Goal: Task Accomplishment & Management: Use online tool/utility

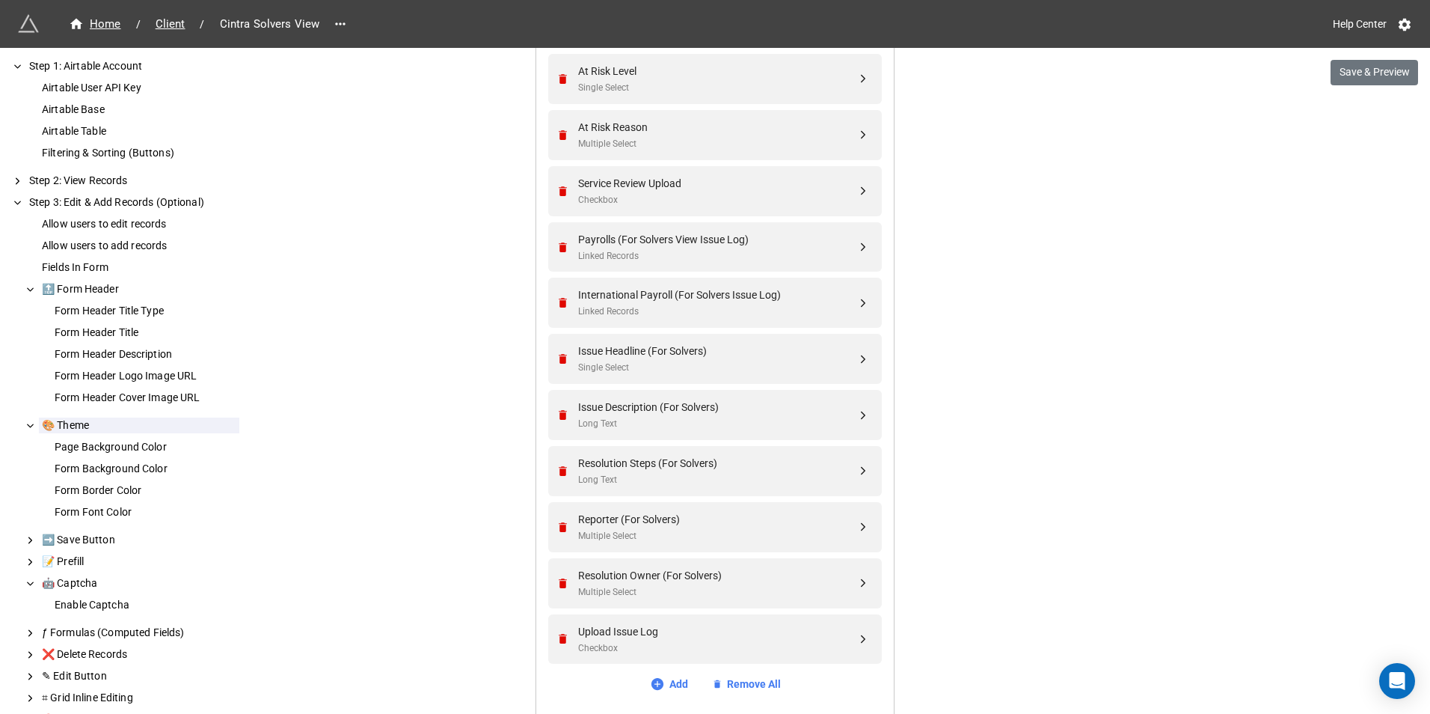
scroll to position [887, 0]
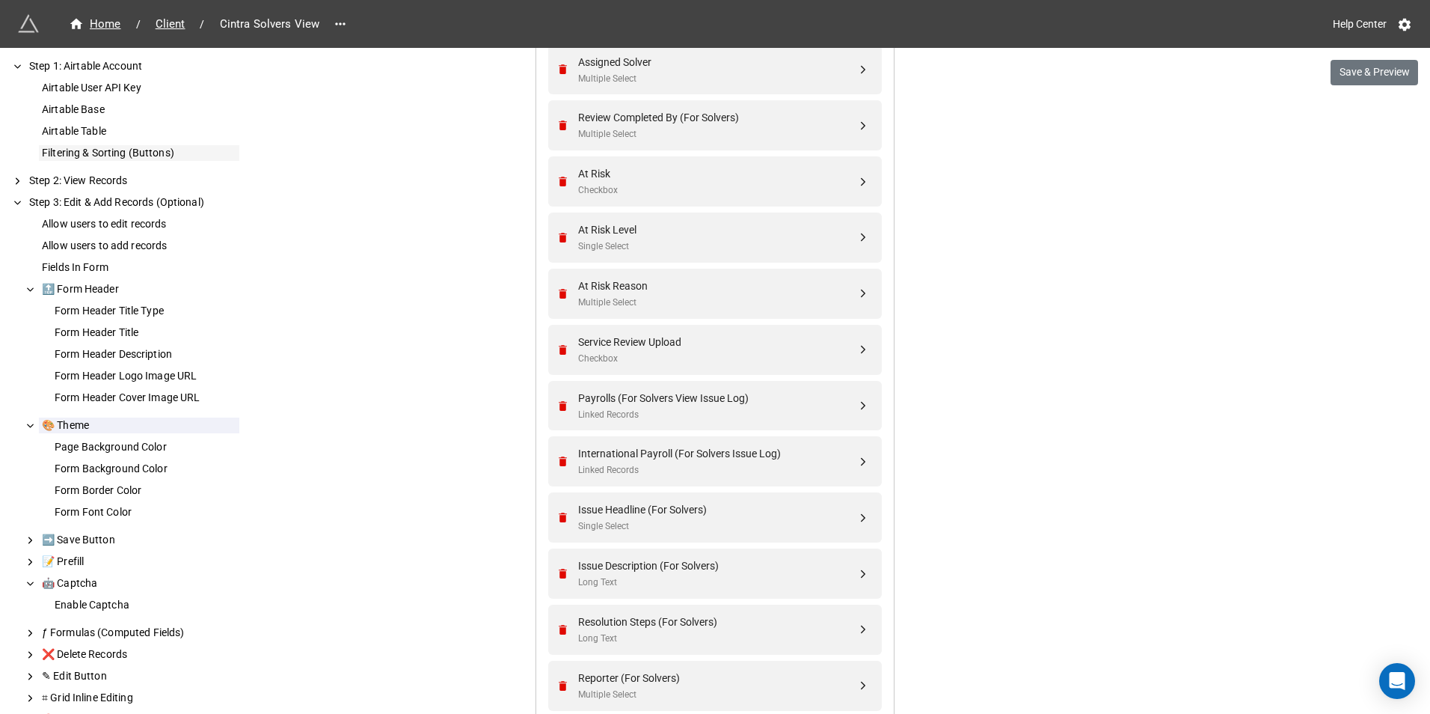
click at [99, 159] on div "Filtering & Sorting (Buttons)" at bounding box center [139, 153] width 200 height 16
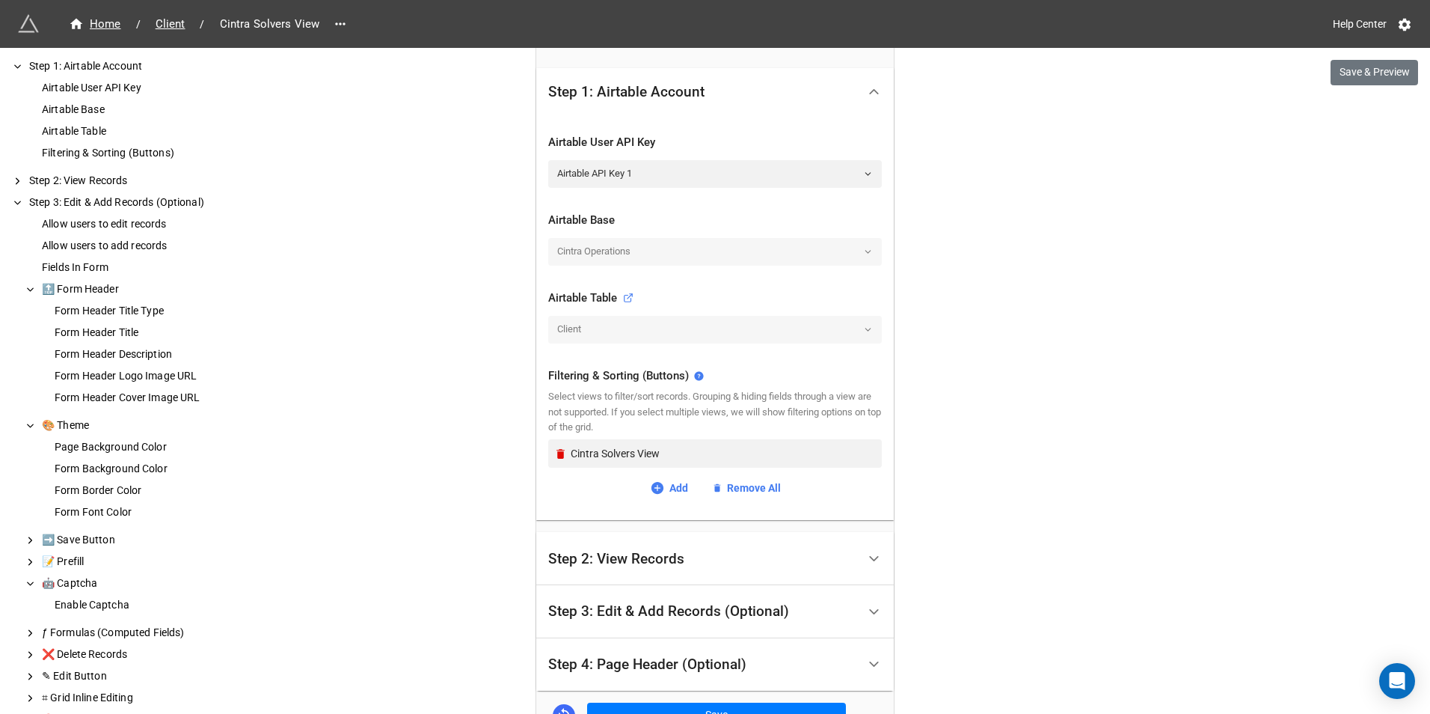
scroll to position [0, 0]
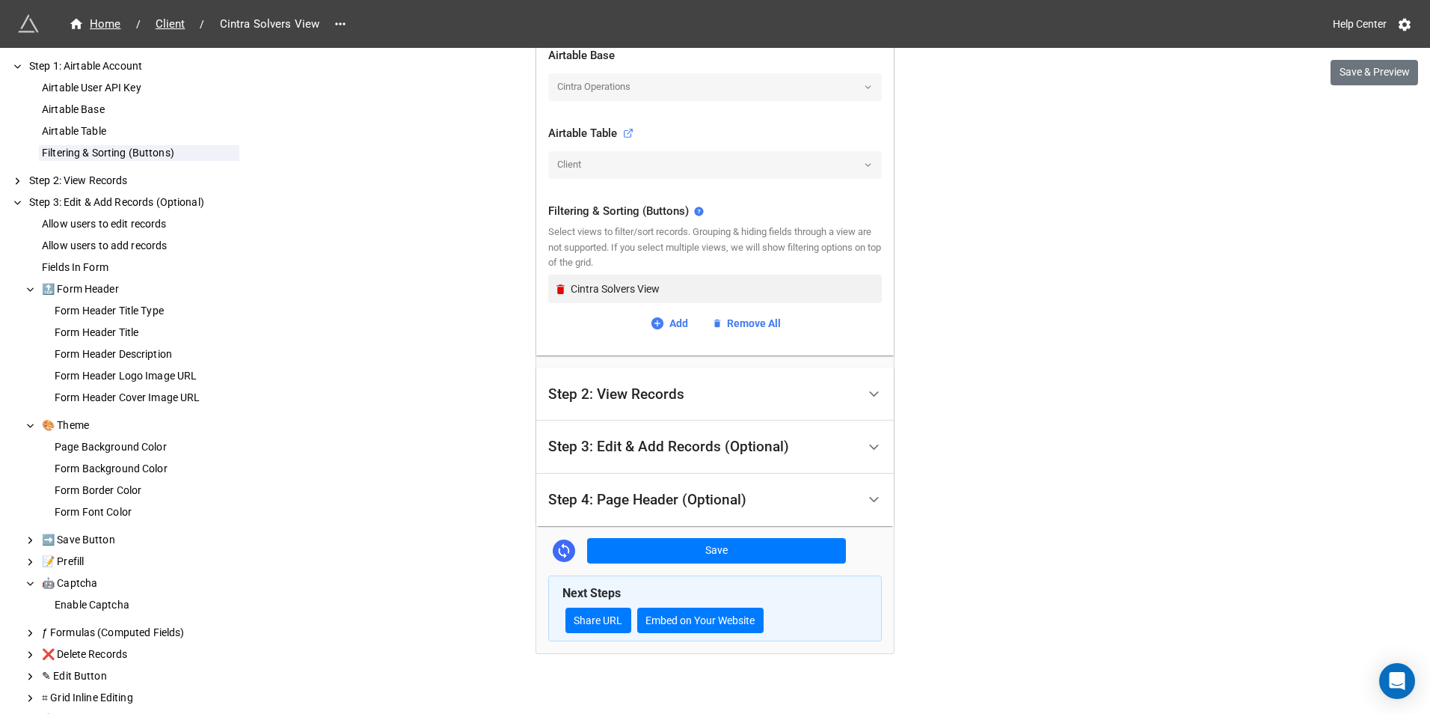
click at [651, 373] on div "Step 2: View Records" at bounding box center [715, 393] width 358 height 53
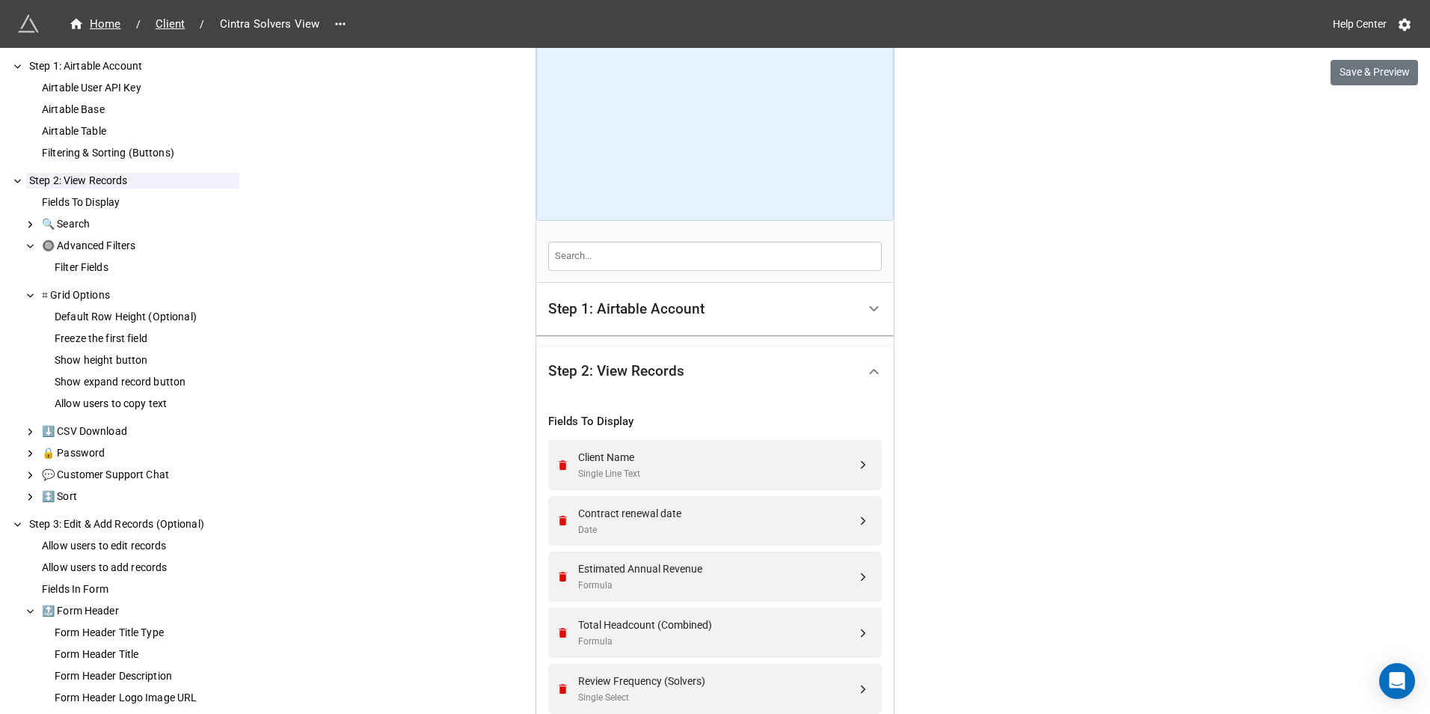
click at [653, 375] on div "Step 2: View Records" at bounding box center [616, 371] width 136 height 15
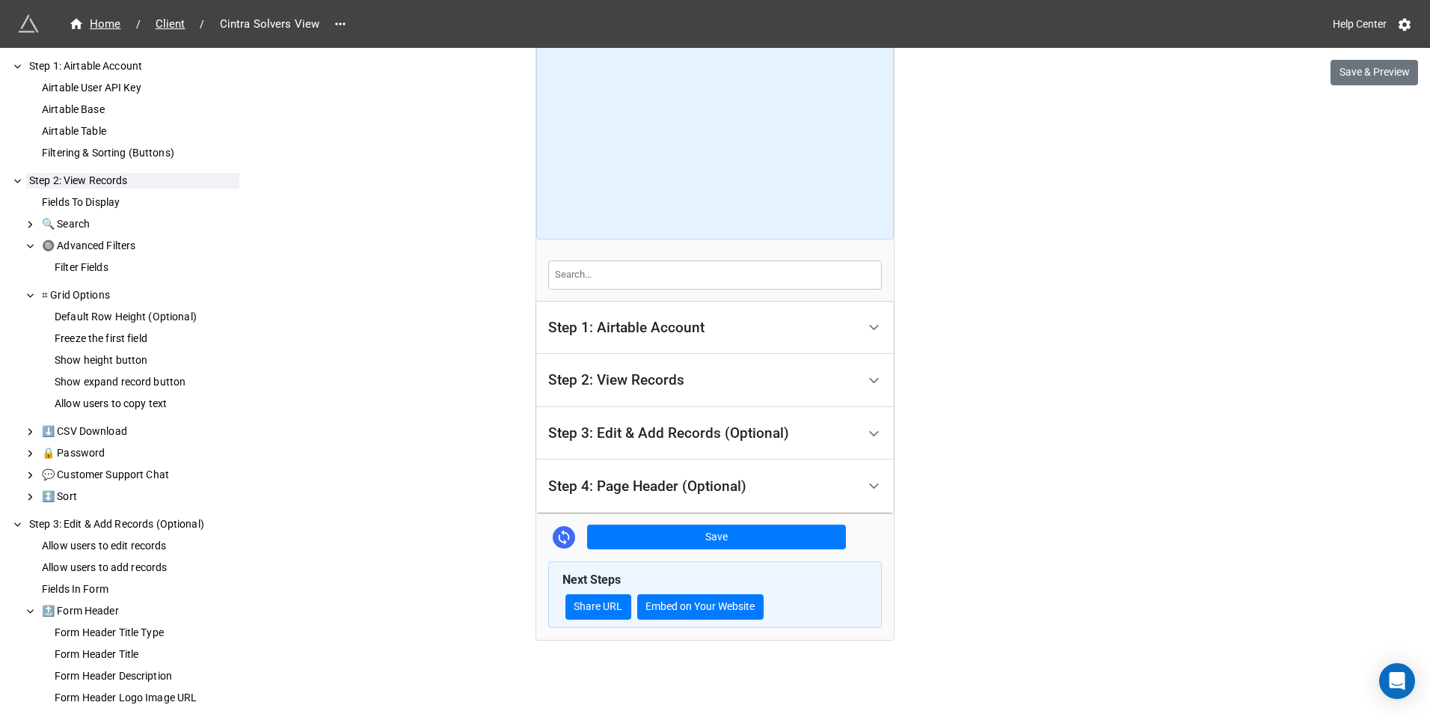
scroll to position [39, 0]
click at [659, 320] on div "Step 1: Airtable Account" at bounding box center [626, 327] width 156 height 15
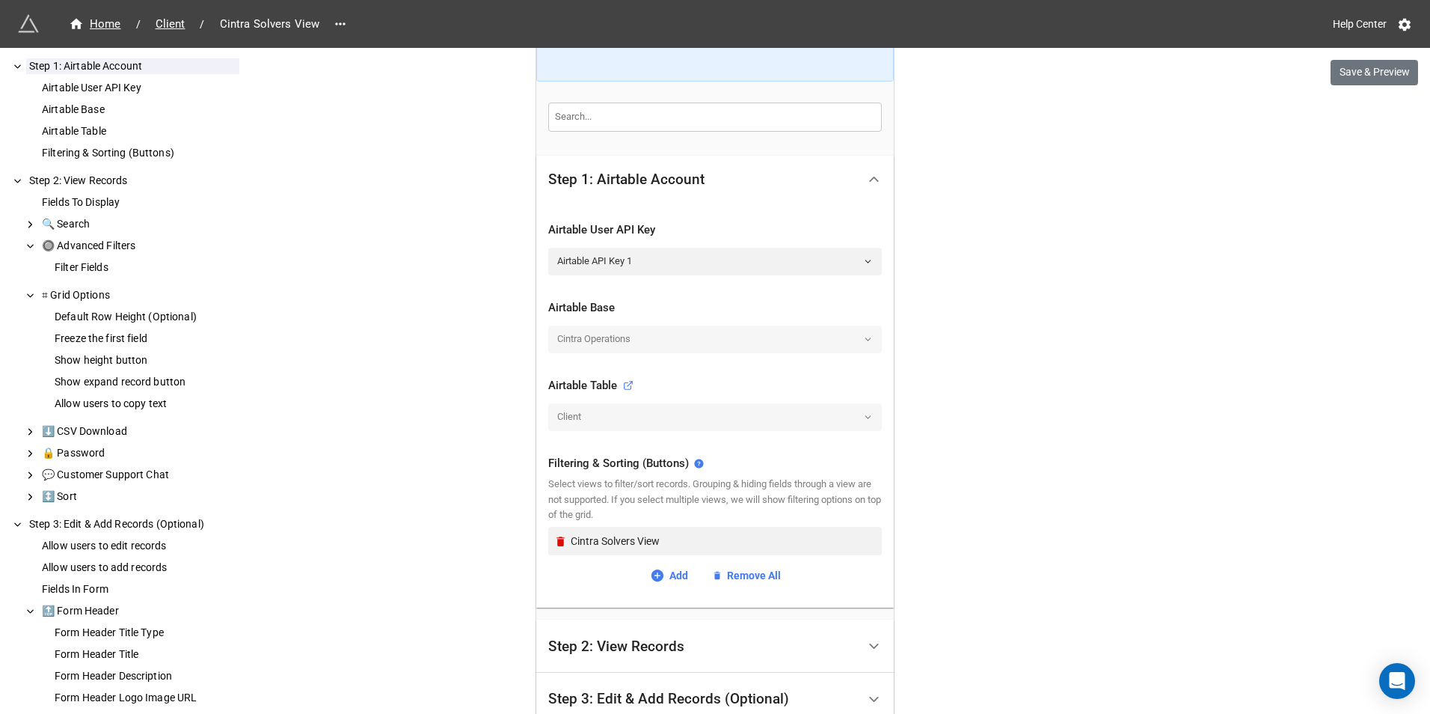
scroll to position [338, 0]
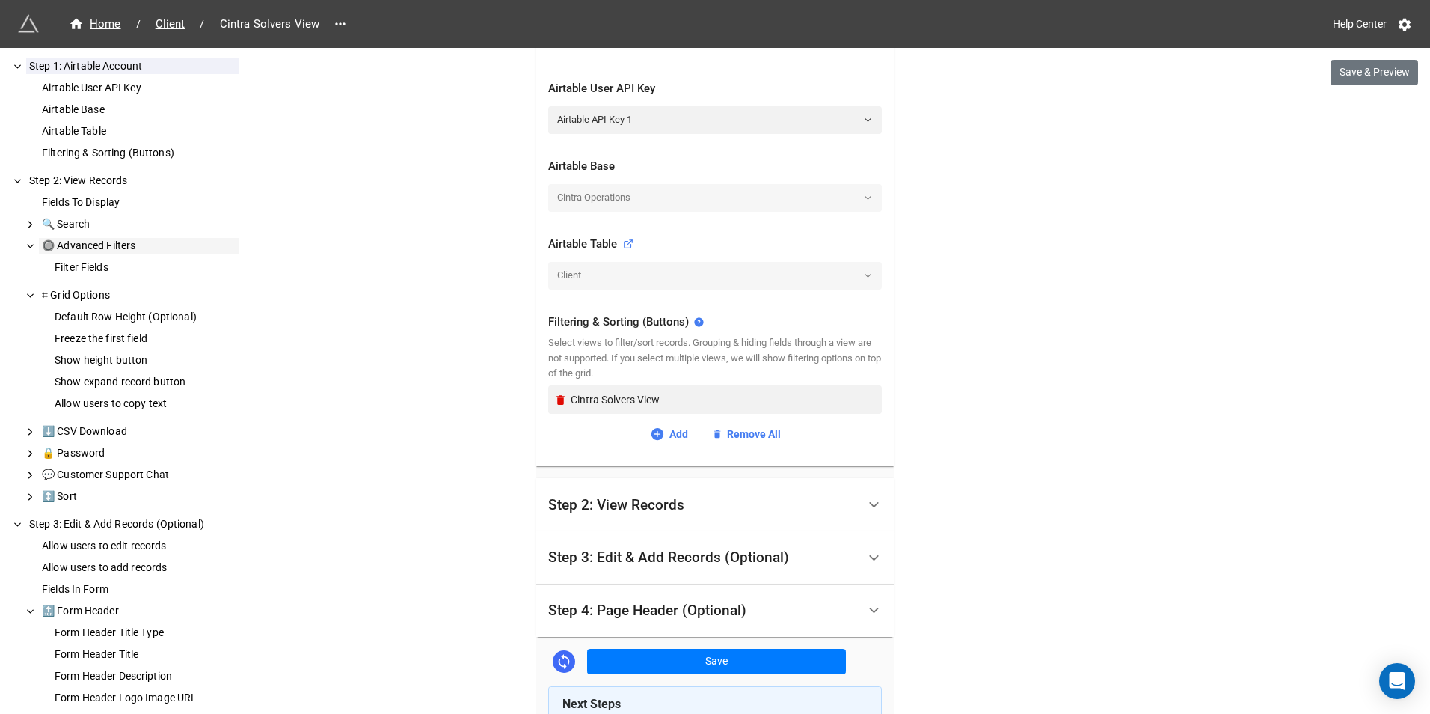
click at [89, 254] on div "Filter Fields" at bounding box center [138, 268] width 202 height 28
click at [85, 252] on div "🔘 Advanced Filters" at bounding box center [139, 246] width 200 height 16
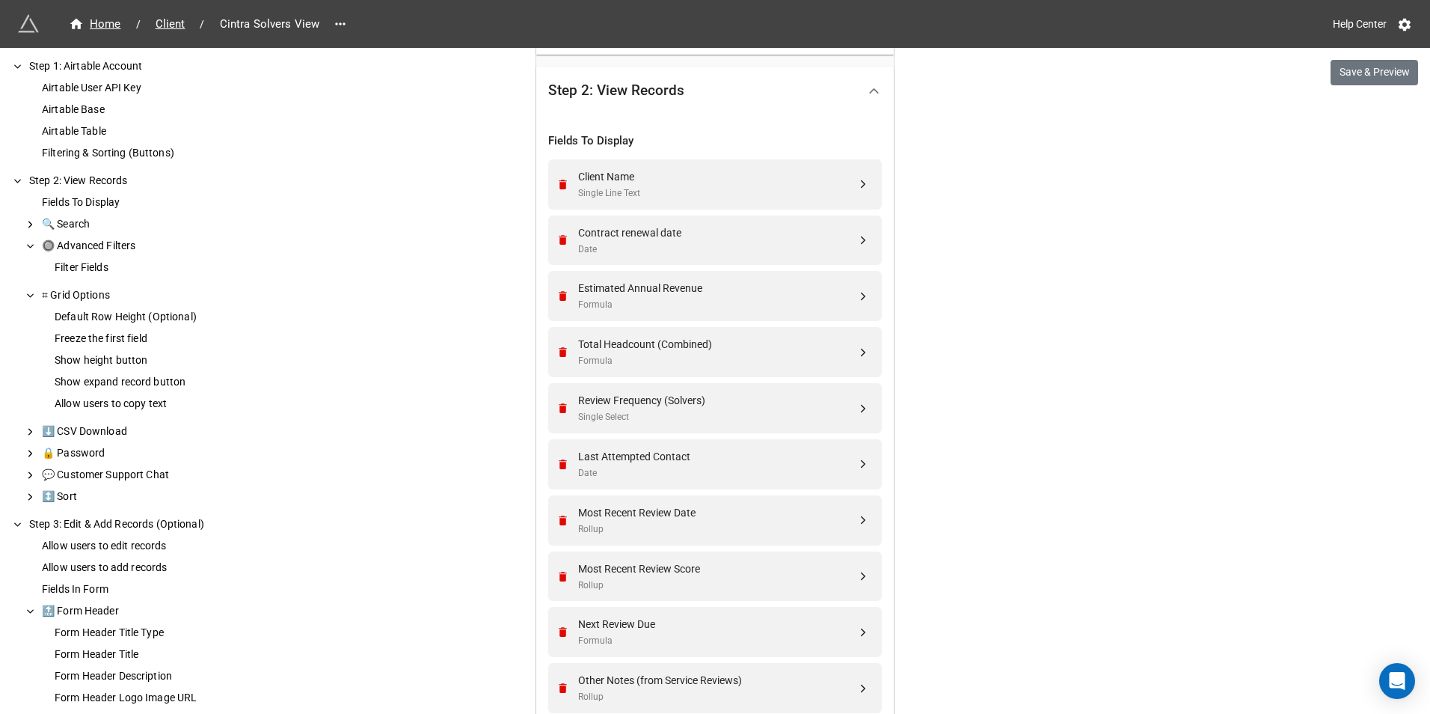
click at [87, 247] on div "🔘 Advanced Filters" at bounding box center [139, 246] width 200 height 16
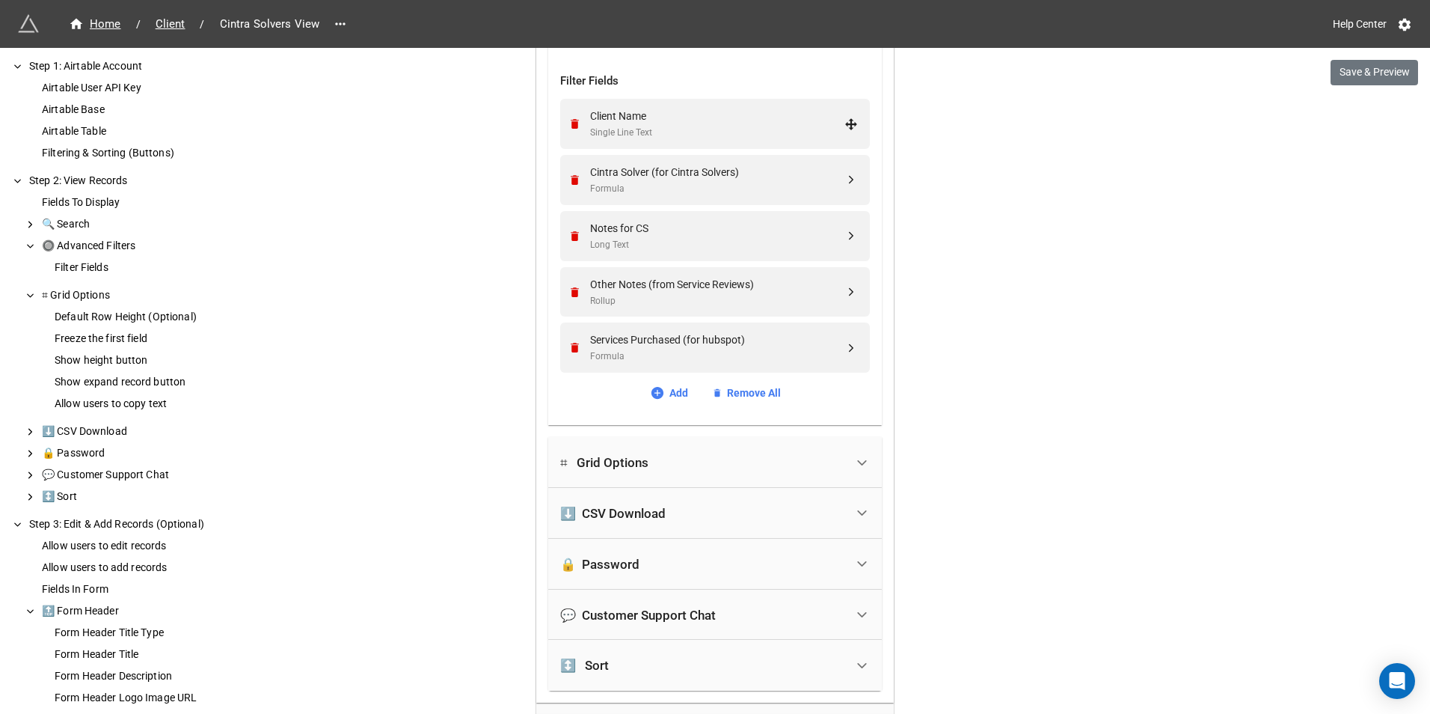
scroll to position [1984, 0]
click at [678, 391] on link "Add" at bounding box center [669, 391] width 38 height 16
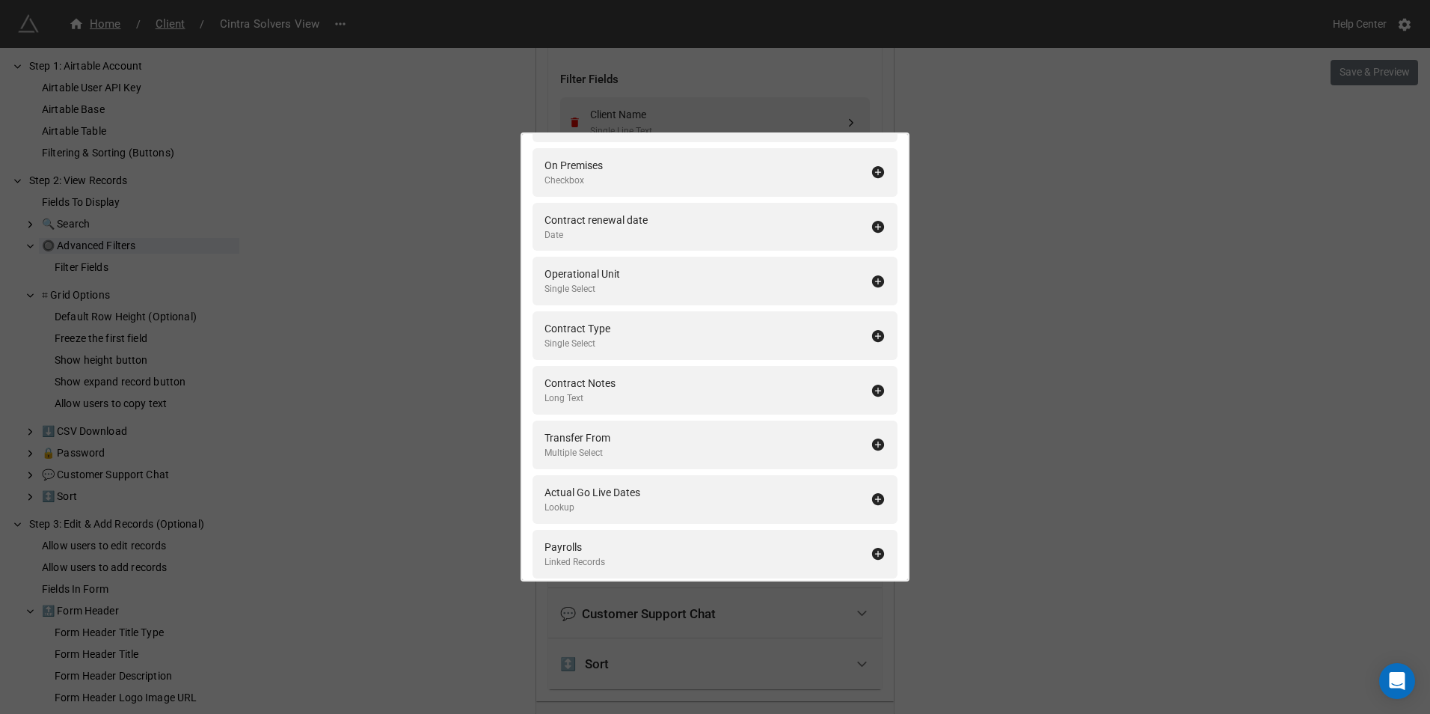
scroll to position [0, 0]
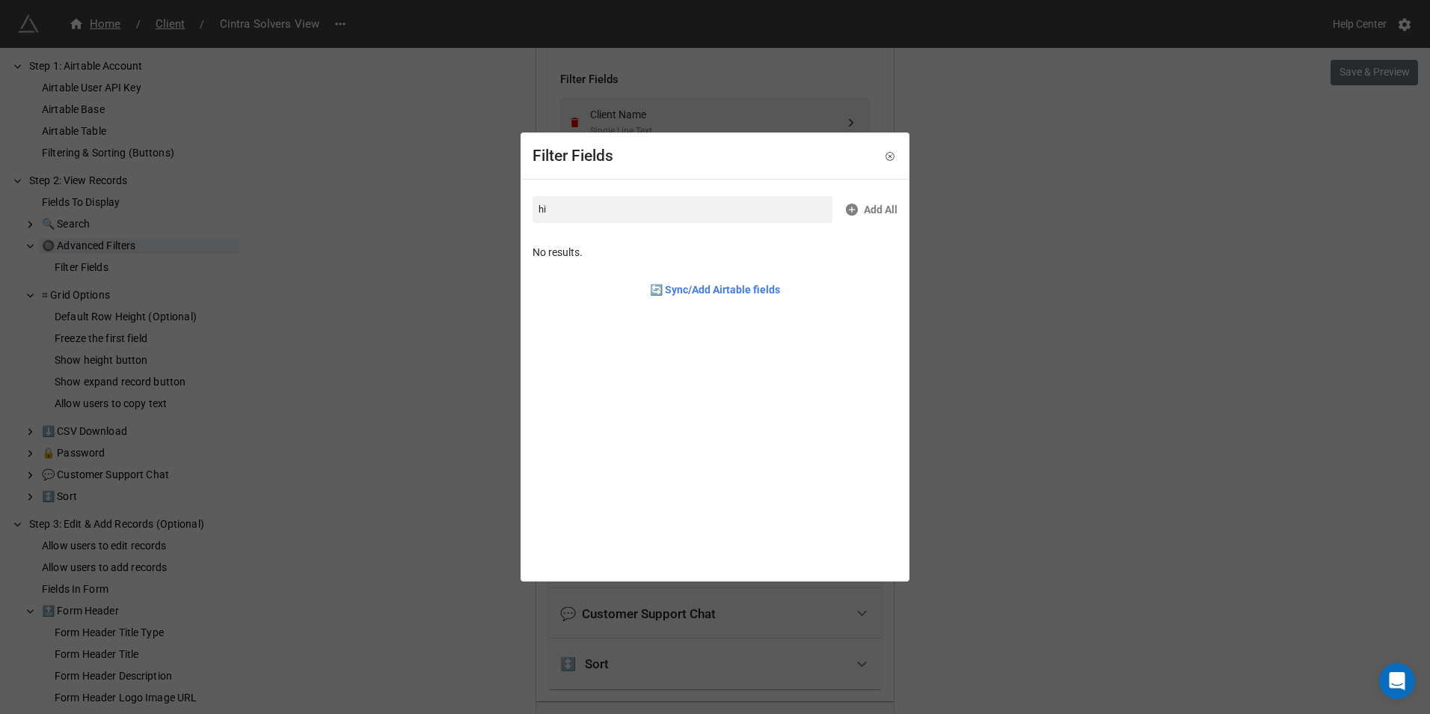
type input "h"
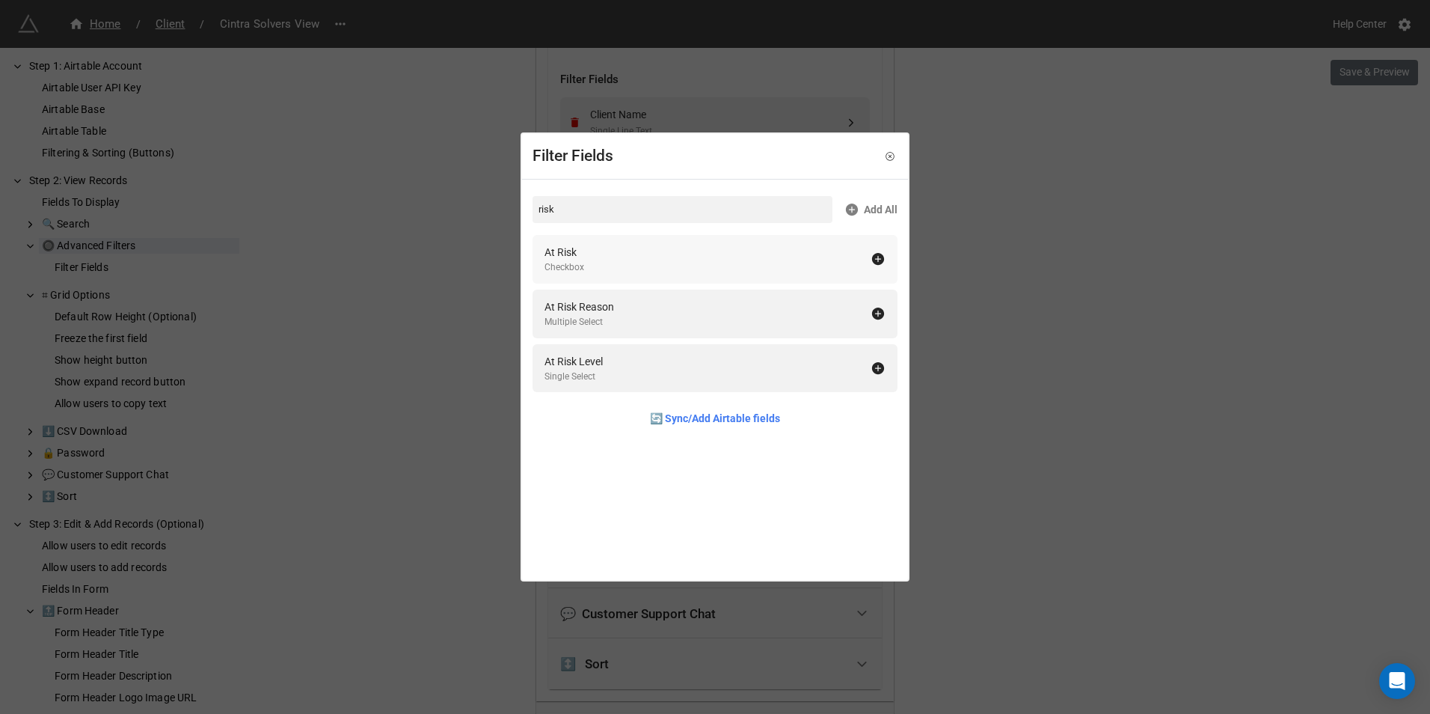
type input "risk"
click at [872, 264] on icon at bounding box center [878, 259] width 12 height 12
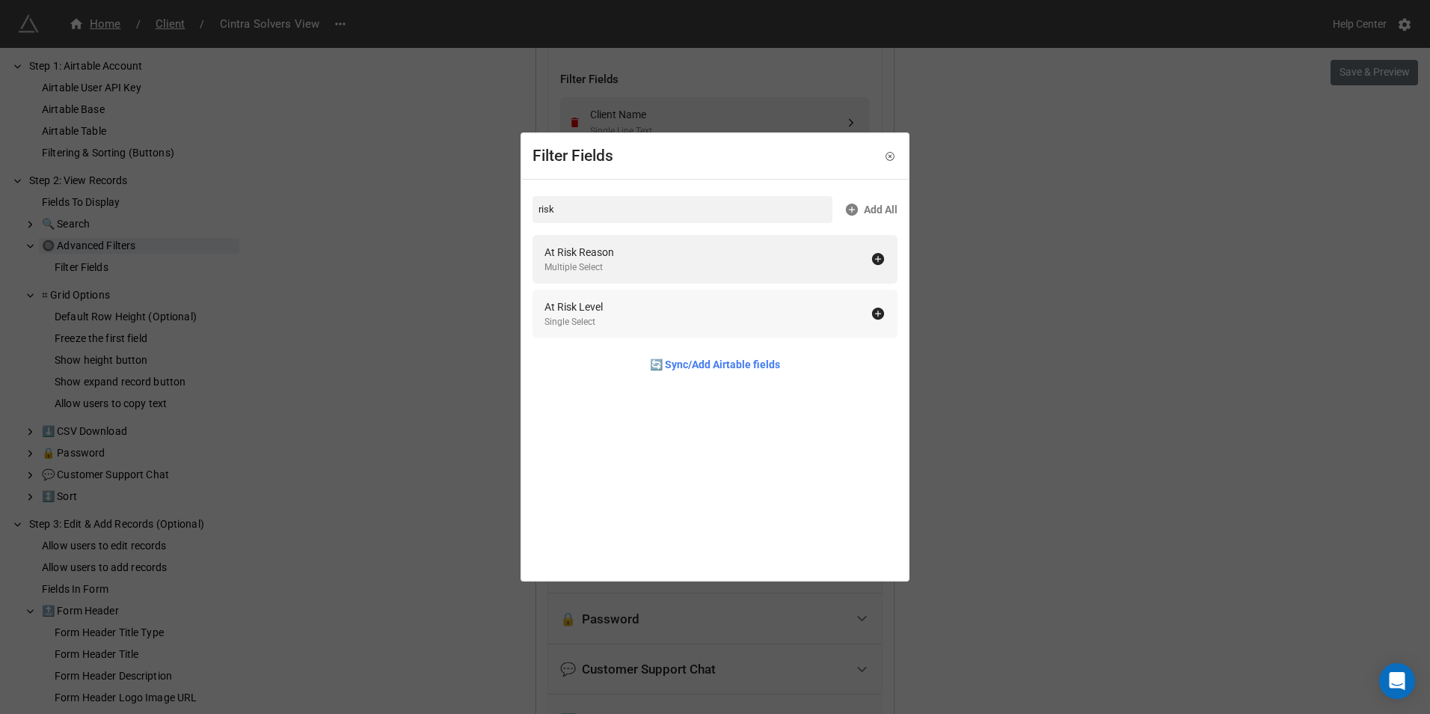
click at [876, 312] on icon at bounding box center [878, 313] width 12 height 12
click at [1041, 309] on div "Filter Fields risk Add All At Risk Reason Multiple Select 🔄 Sync/Add Airtable f…" at bounding box center [715, 357] width 1430 height 714
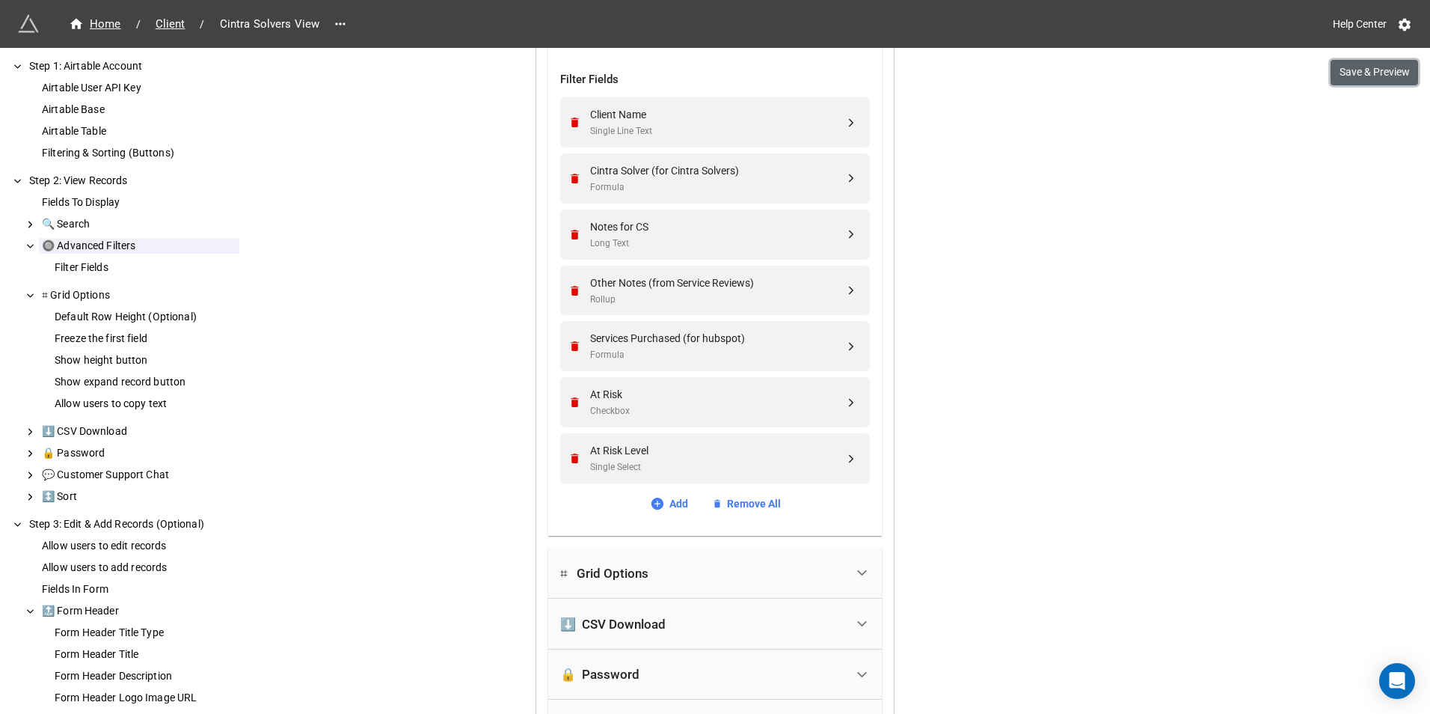
click at [1341, 81] on button "Save & Preview" at bounding box center [1375, 72] width 88 height 25
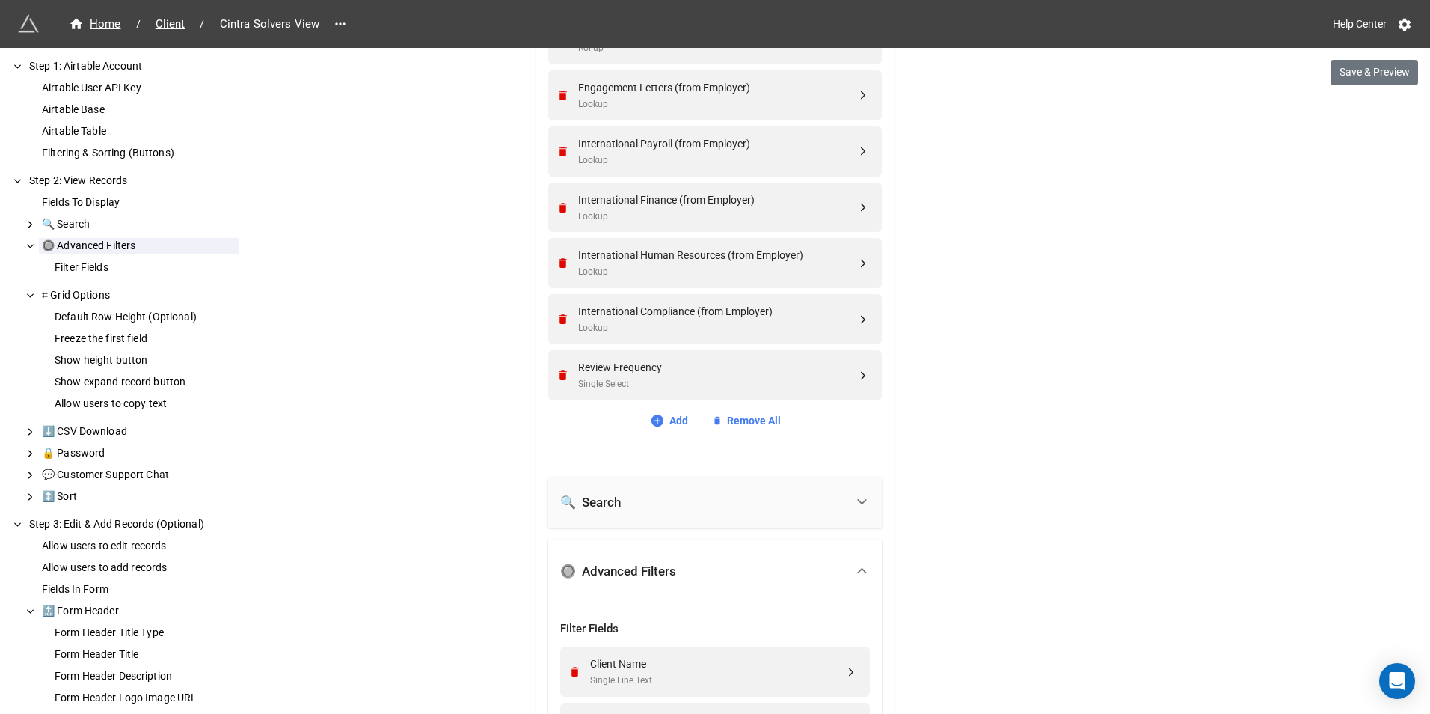
scroll to position [1421, 0]
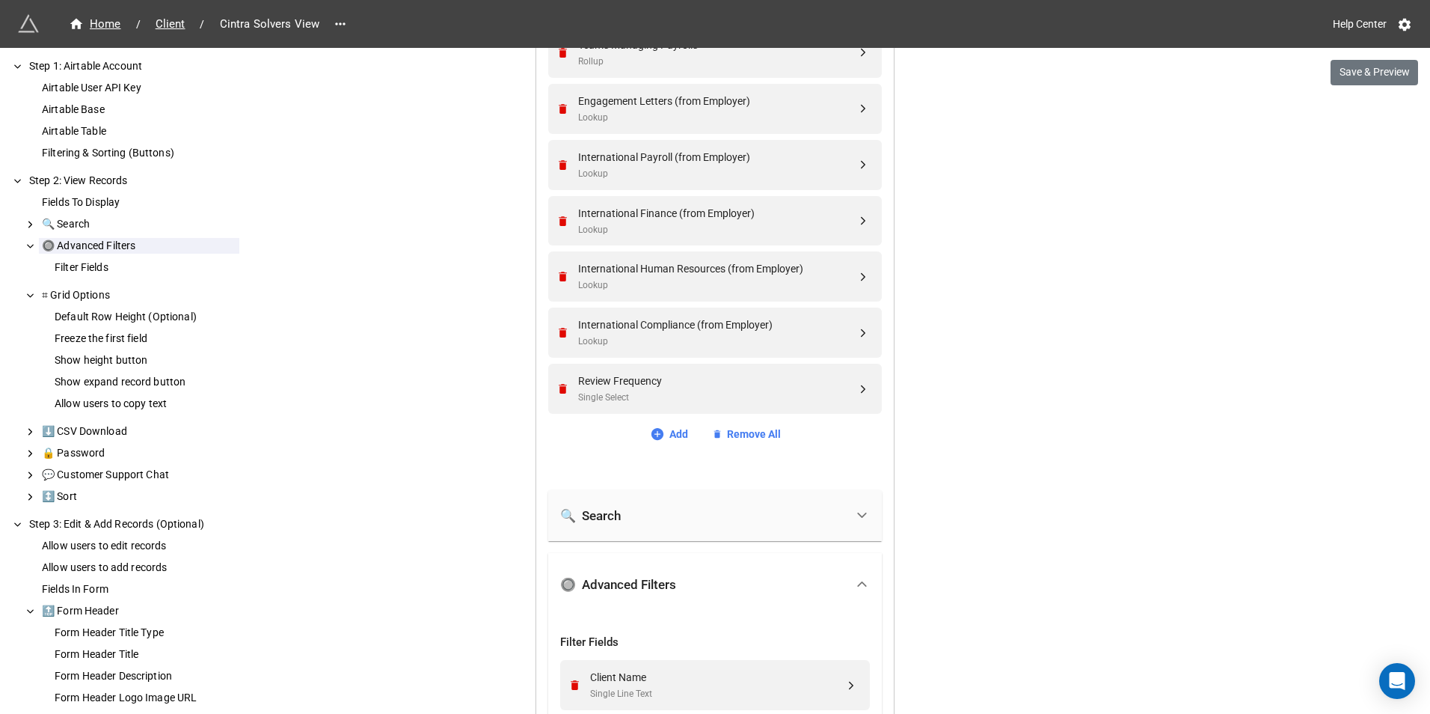
click at [669, 440] on link "Add" at bounding box center [669, 434] width 38 height 16
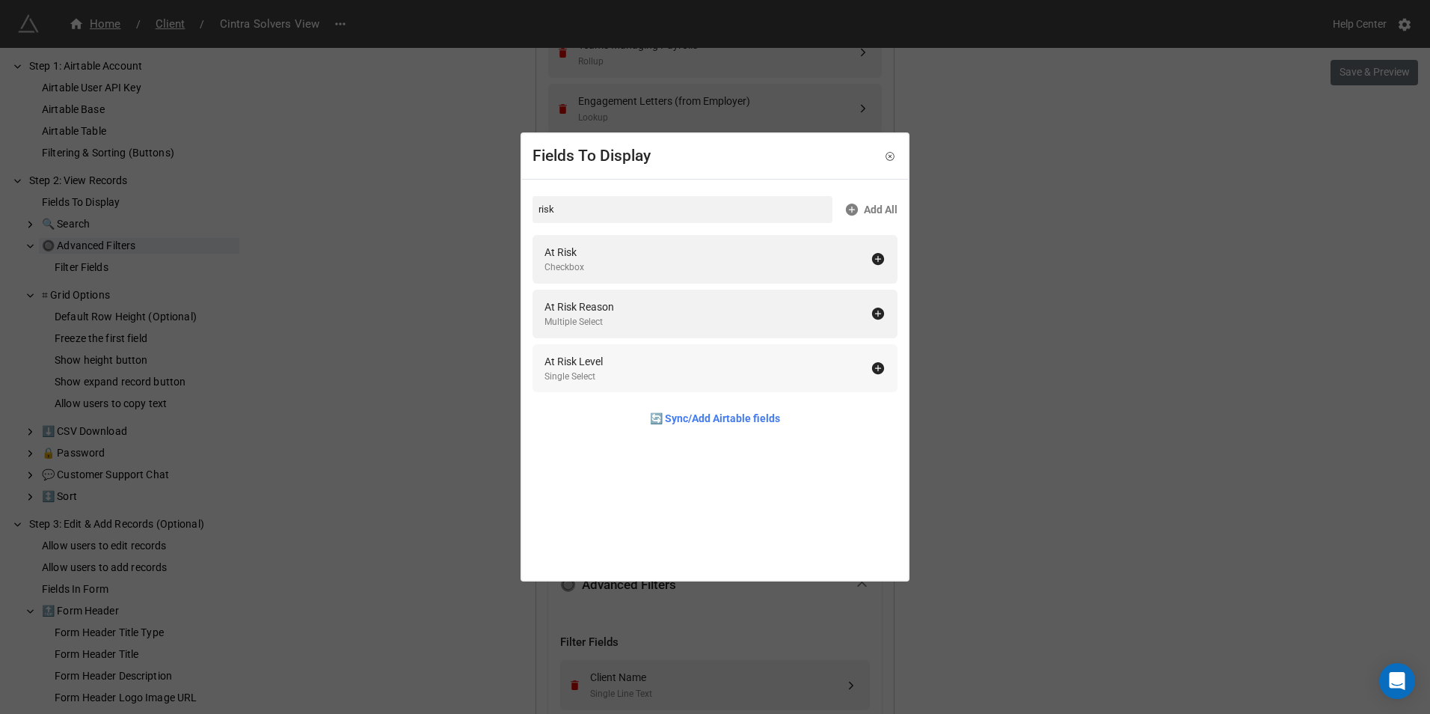
type input "risk"
click at [876, 367] on icon at bounding box center [878, 368] width 12 height 12
click at [968, 363] on div "Fields To Display risk Add All At Risk Checkbox At Risk Reason Multiple Select …" at bounding box center [715, 357] width 1430 height 714
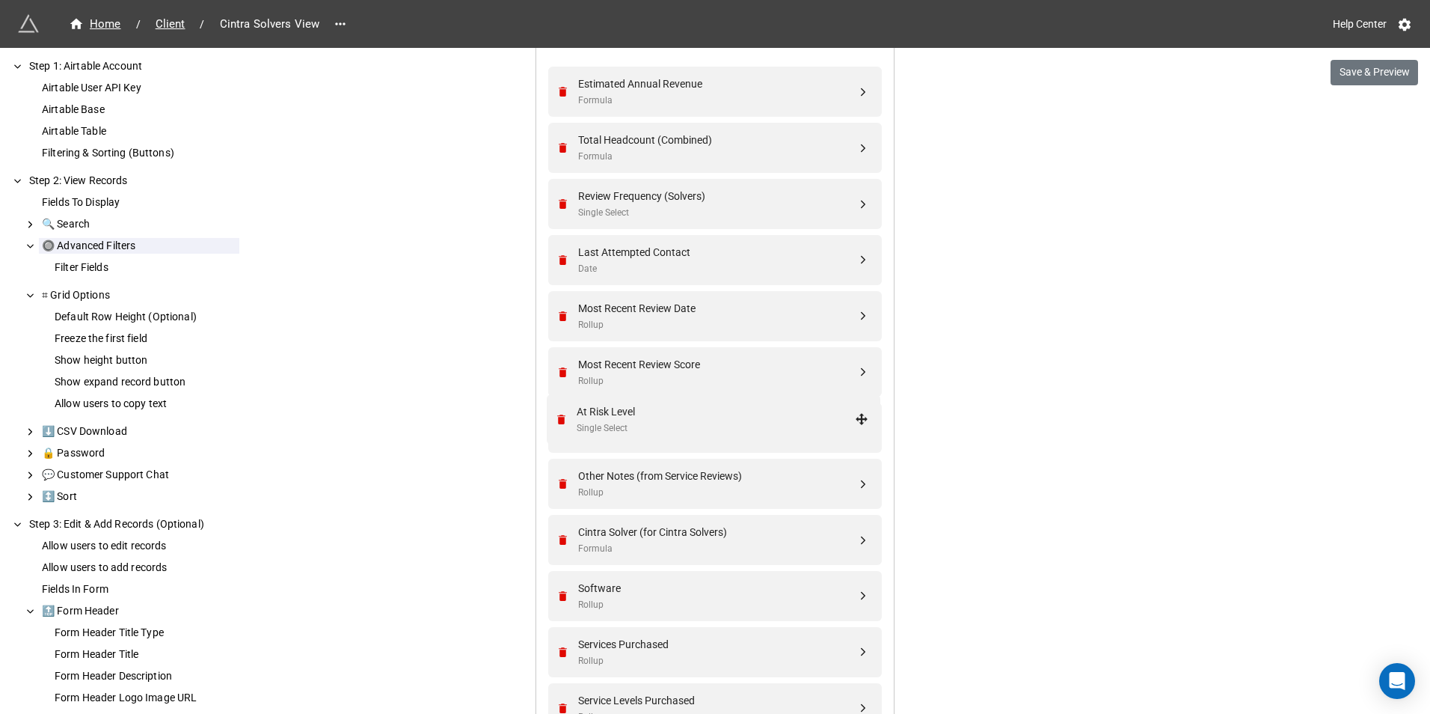
scroll to position [299, 0]
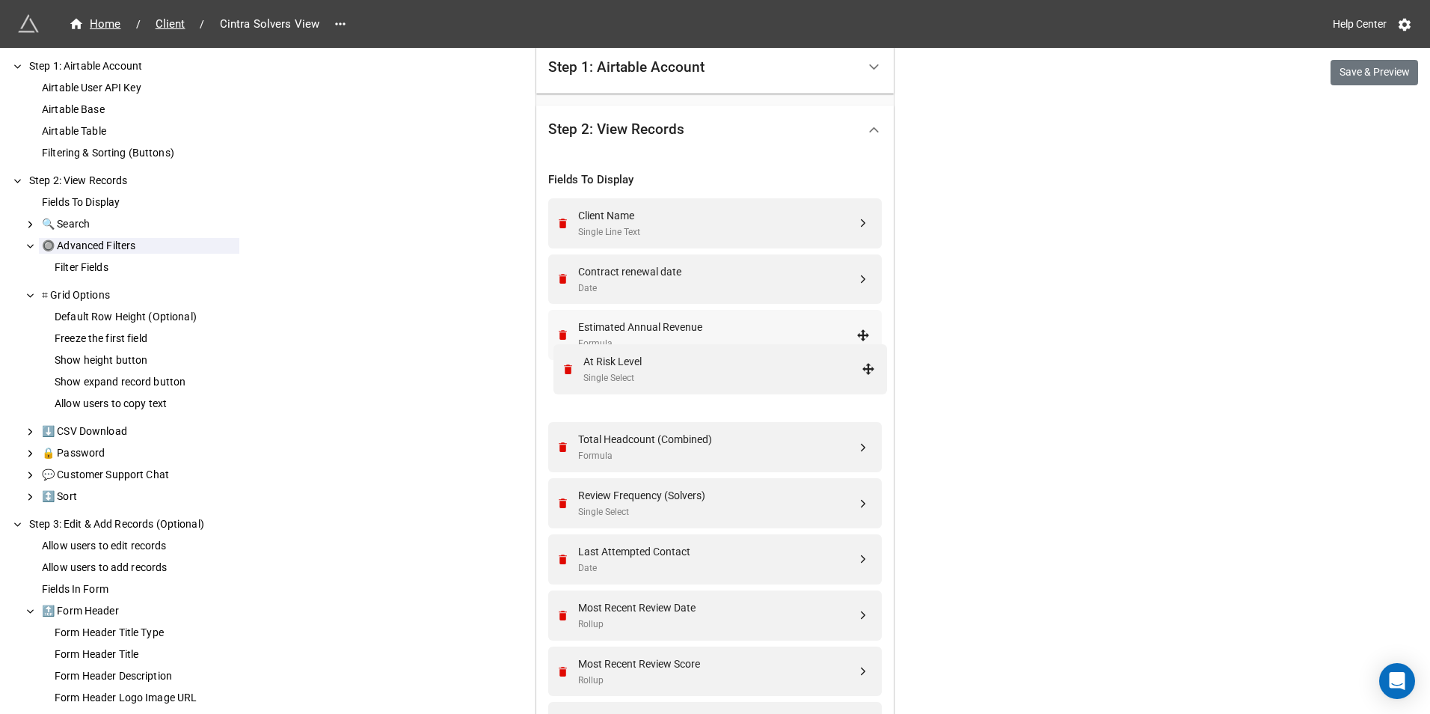
drag, startPoint x: 856, startPoint y: 443, endPoint x: 865, endPoint y: 362, distance: 81.3
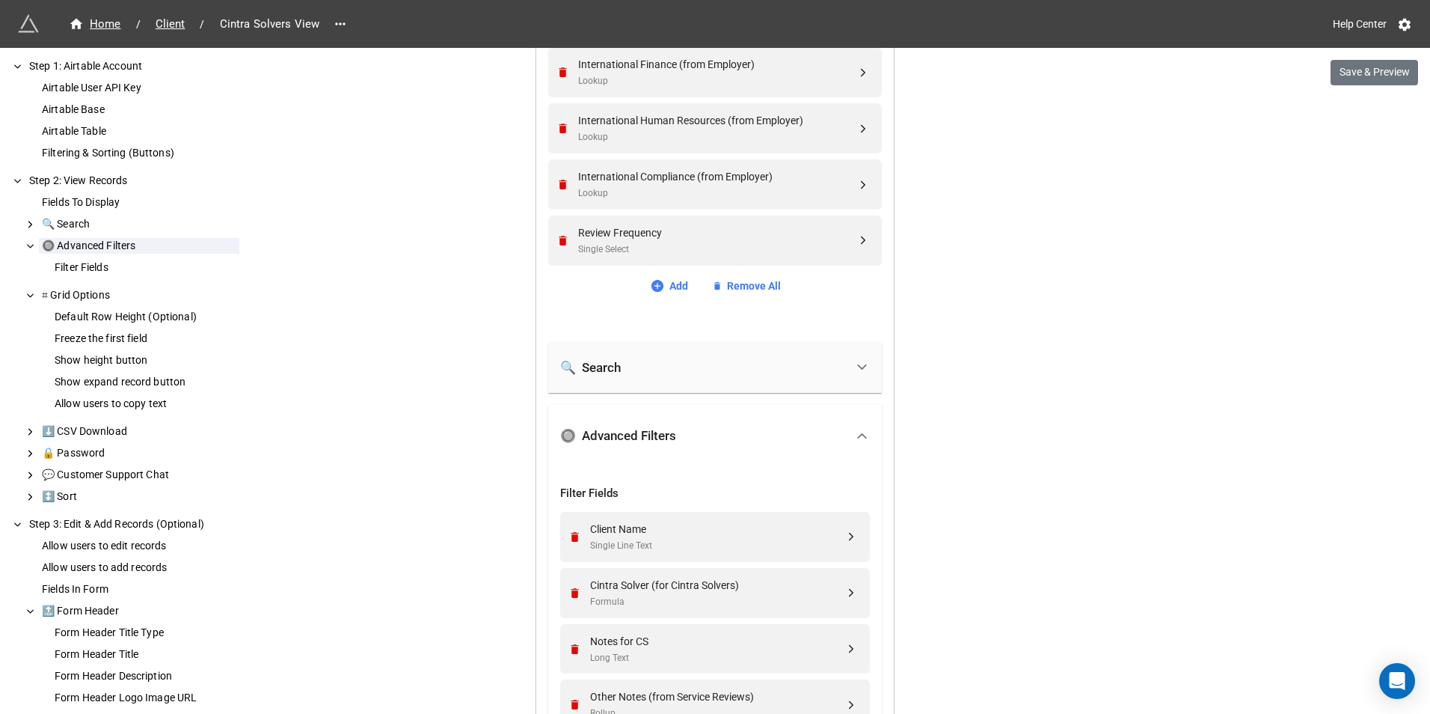
scroll to position [1646, 0]
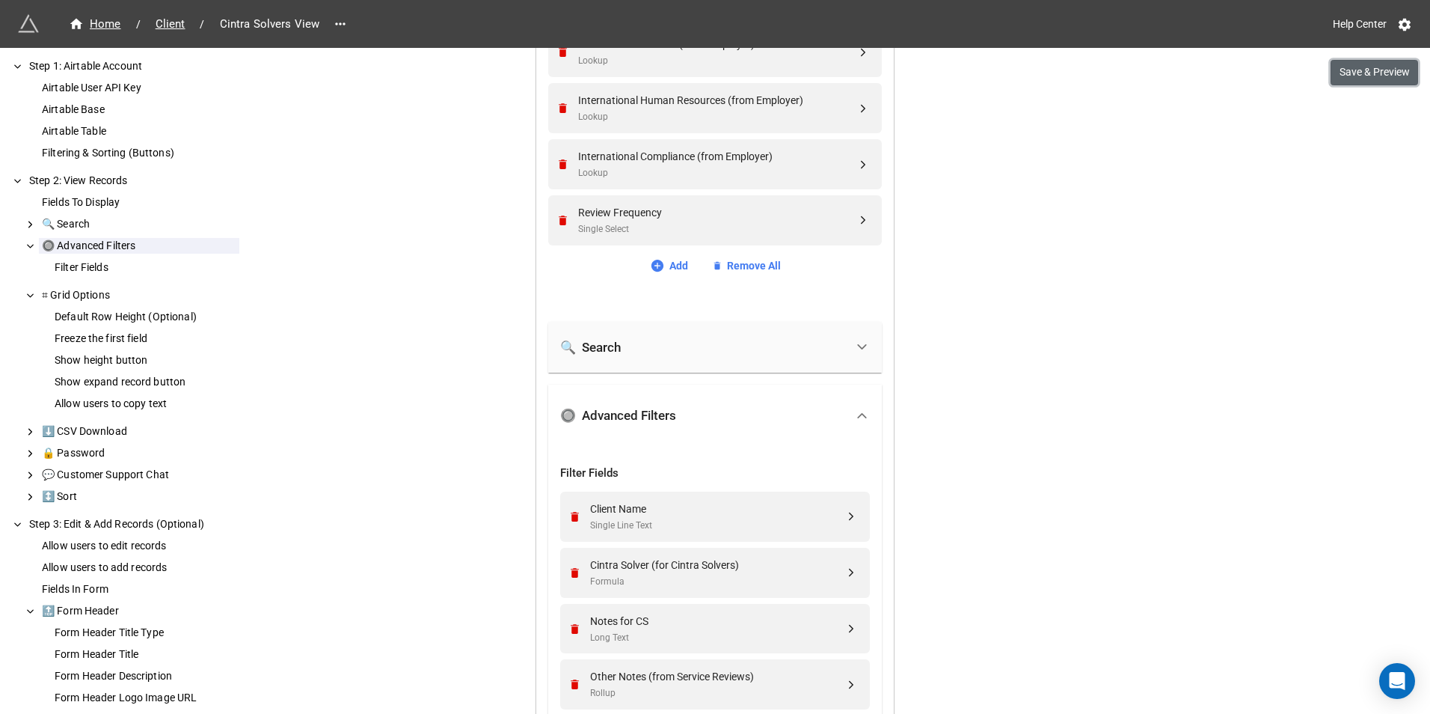
click at [1339, 79] on button "Save & Preview" at bounding box center [1375, 72] width 88 height 25
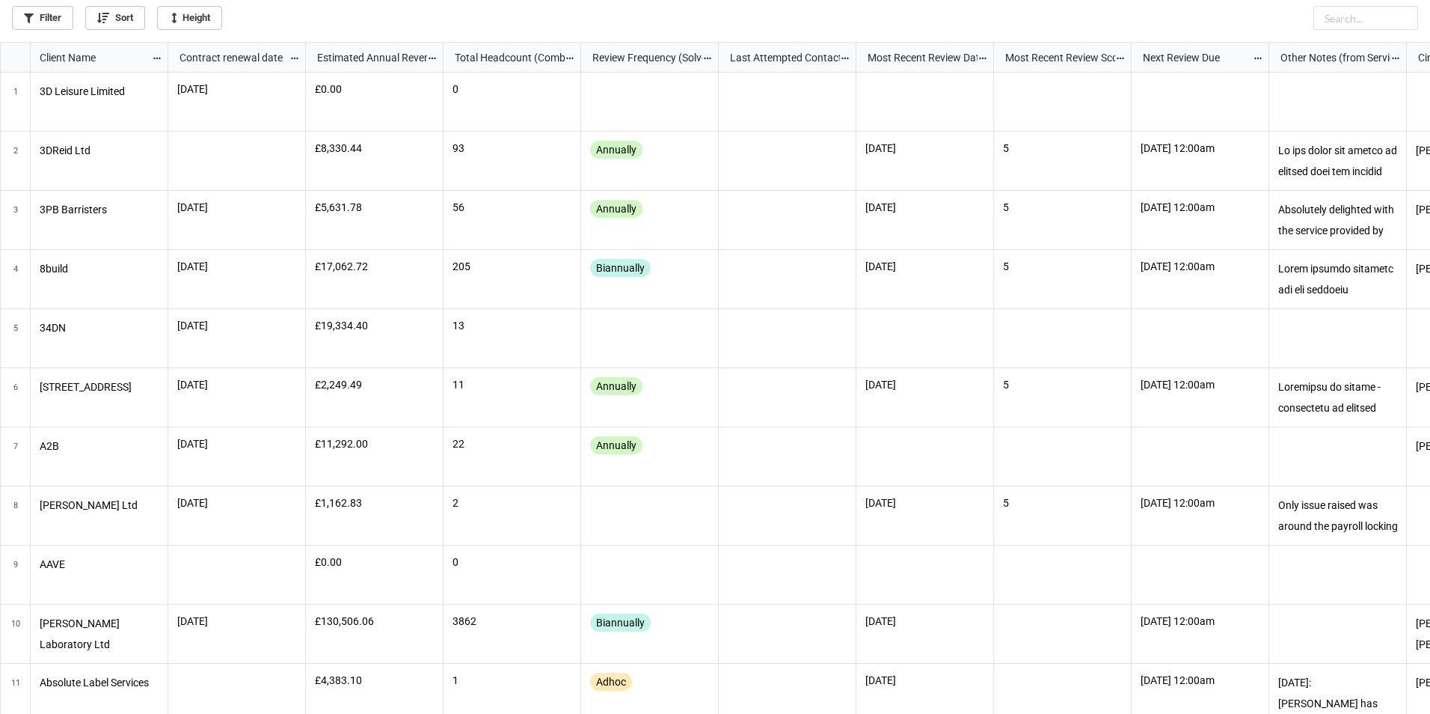
scroll to position [663, 1421]
click at [22, 106] on link "grid" at bounding box center [15, 113] width 15 height 16
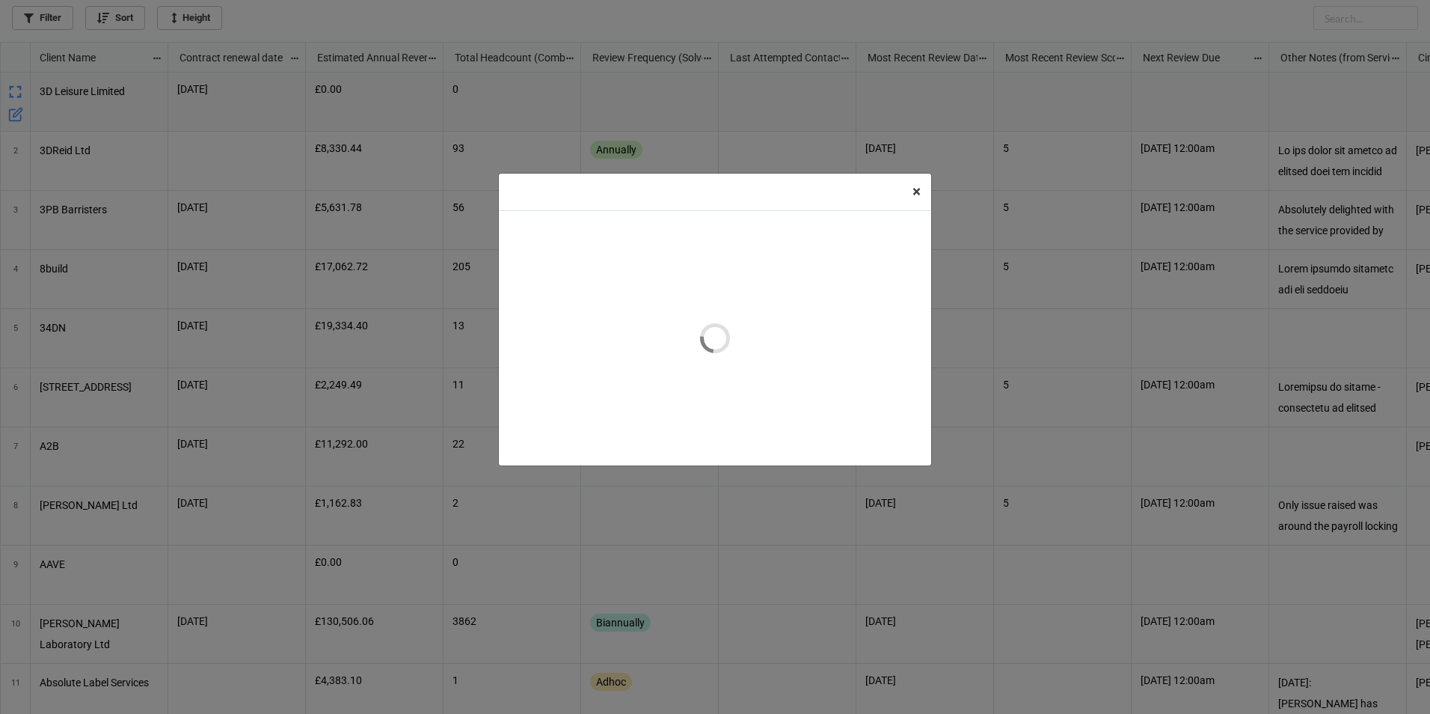
click at [907, 187] on div "× Close" at bounding box center [715, 319] width 434 height 293
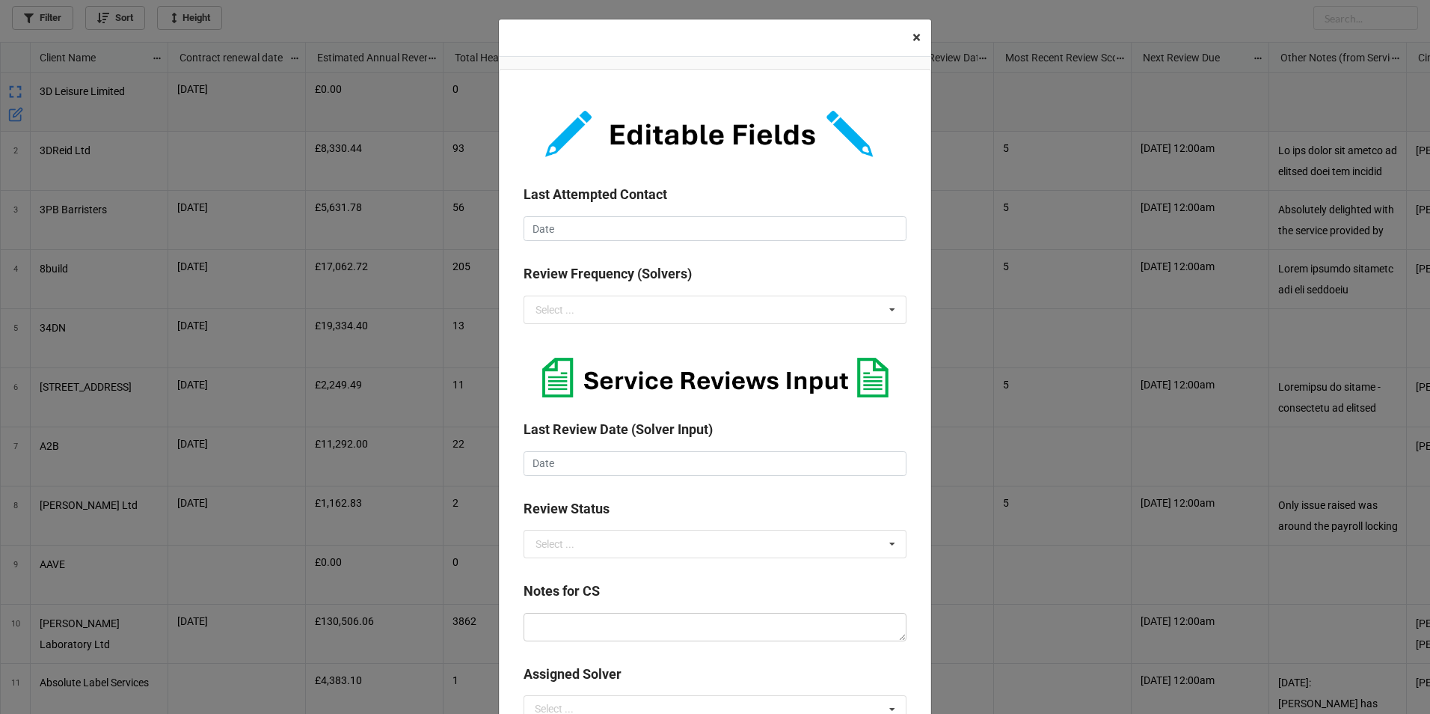
click at [913, 37] on span "×" at bounding box center [917, 37] width 8 height 18
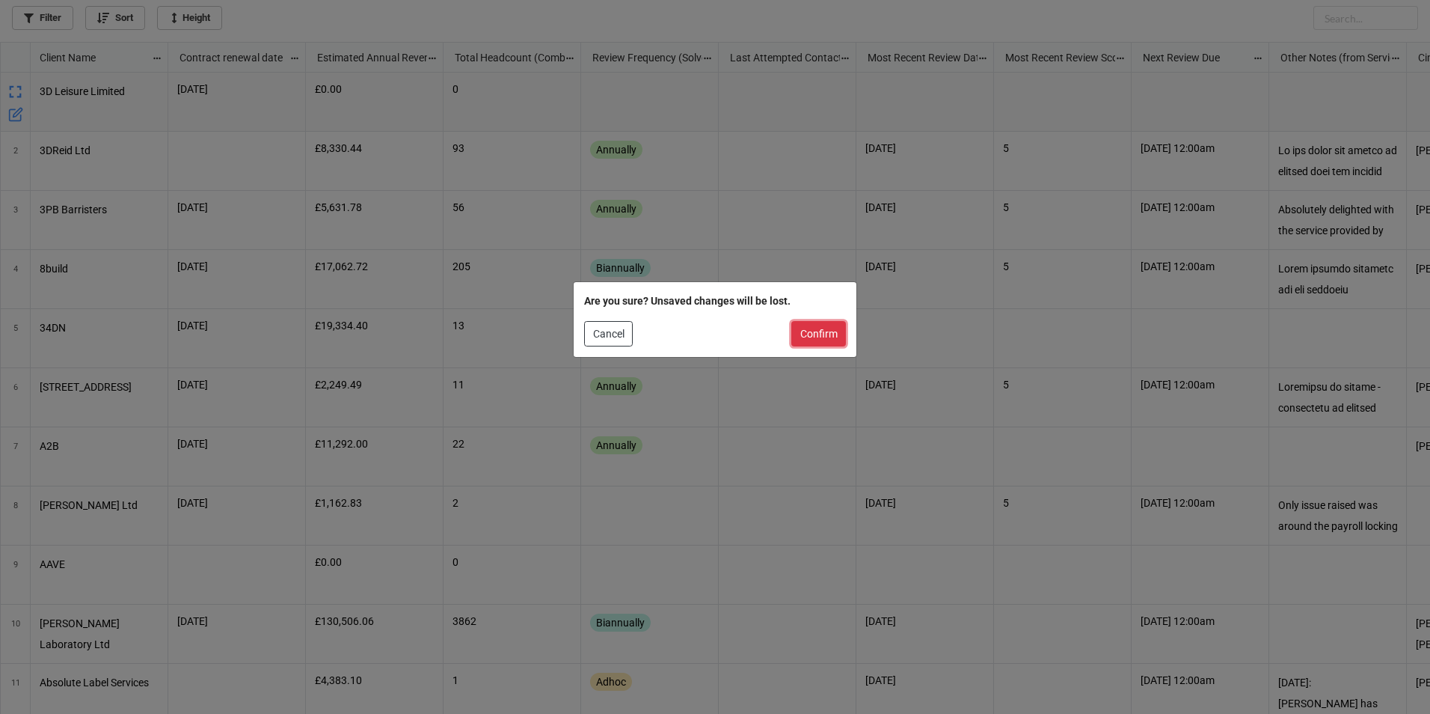
click at [811, 336] on button "Confirm" at bounding box center [818, 333] width 55 height 25
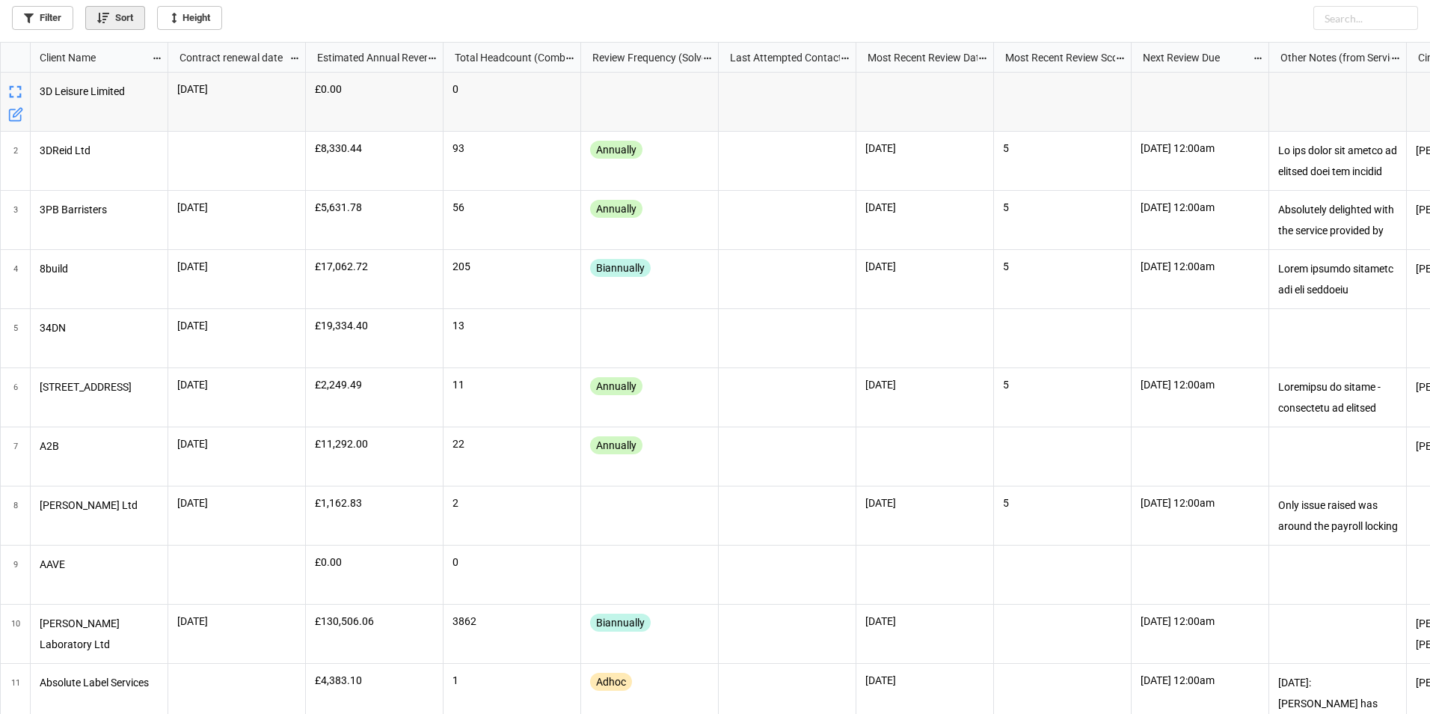
click at [101, 13] on icon at bounding box center [103, 18] width 12 height 12
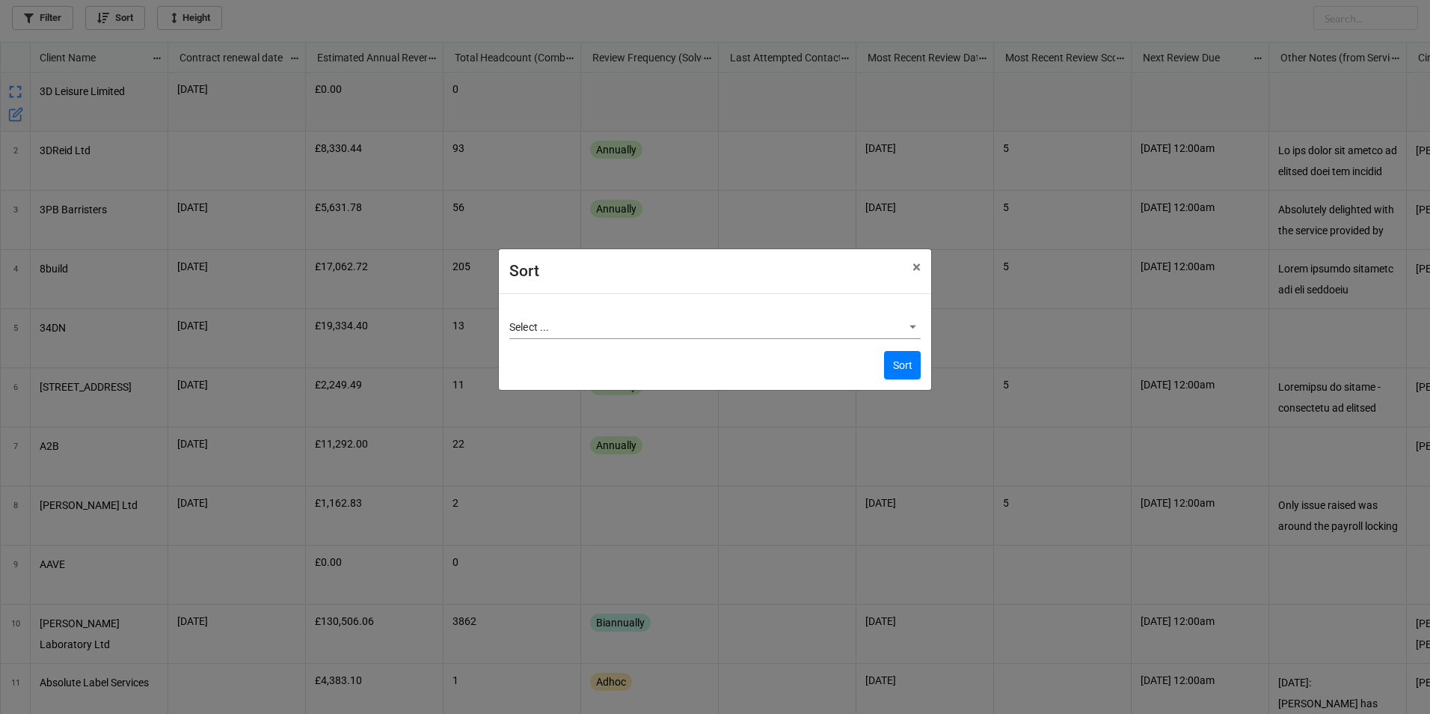
click at [895, 331] on body "Filter Sort Height Client Name Contract renewal date Estimated Annual Revenue T…" at bounding box center [715, 357] width 1430 height 714
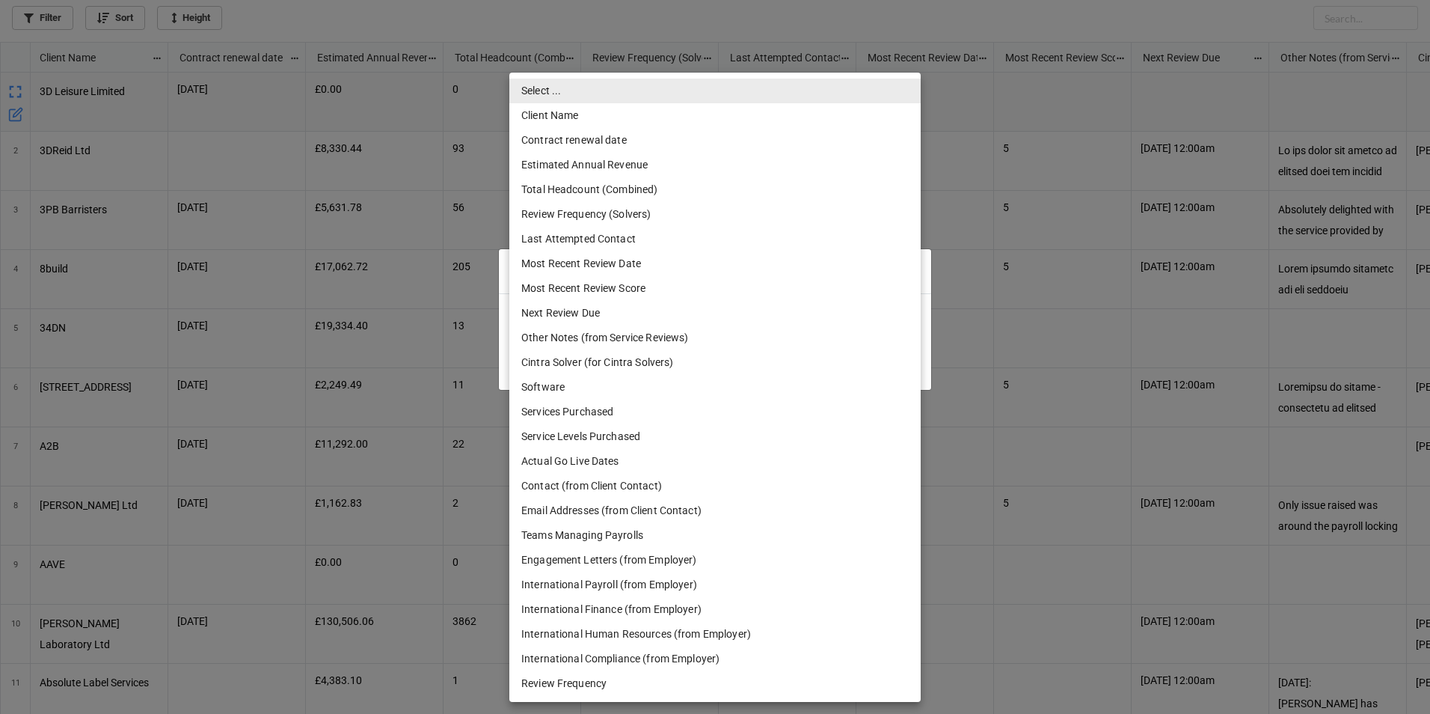
click at [964, 236] on div at bounding box center [715, 357] width 1430 height 714
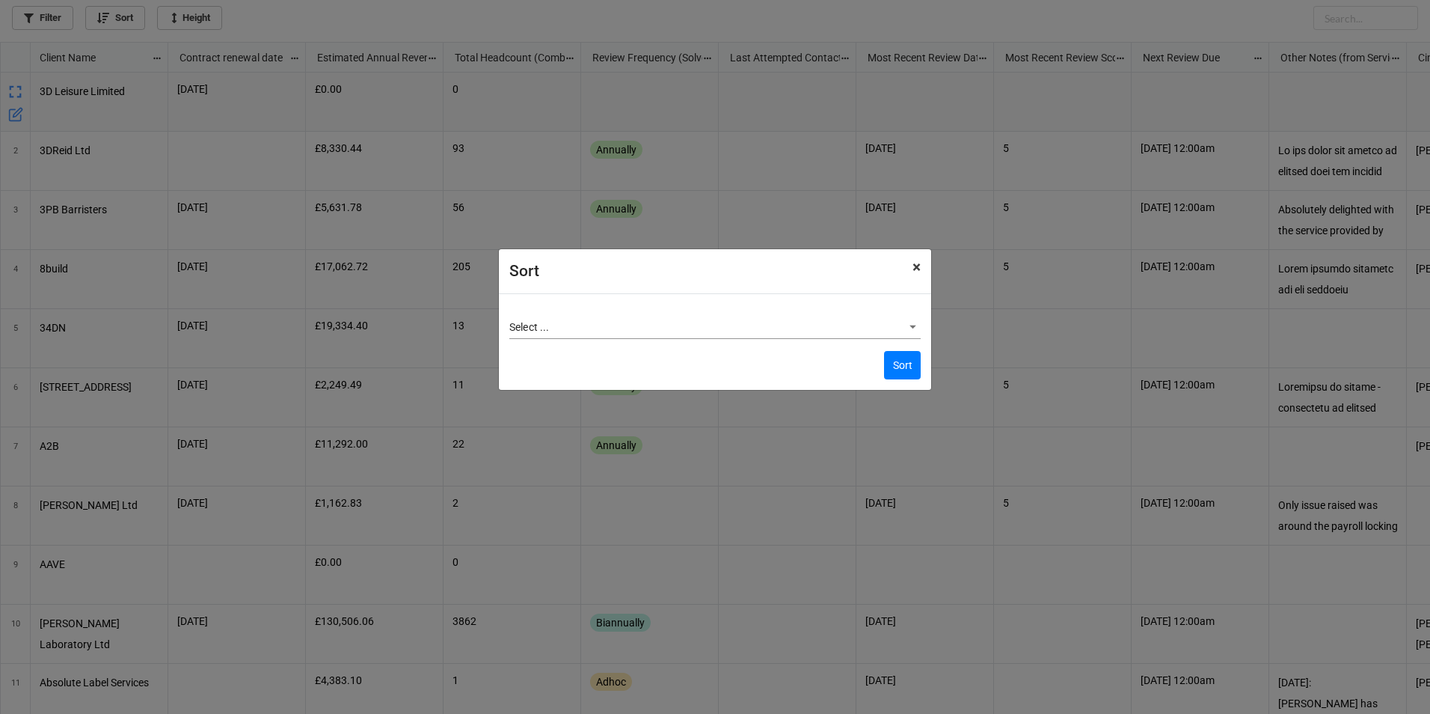
click at [920, 268] on span "×" at bounding box center [917, 267] width 8 height 18
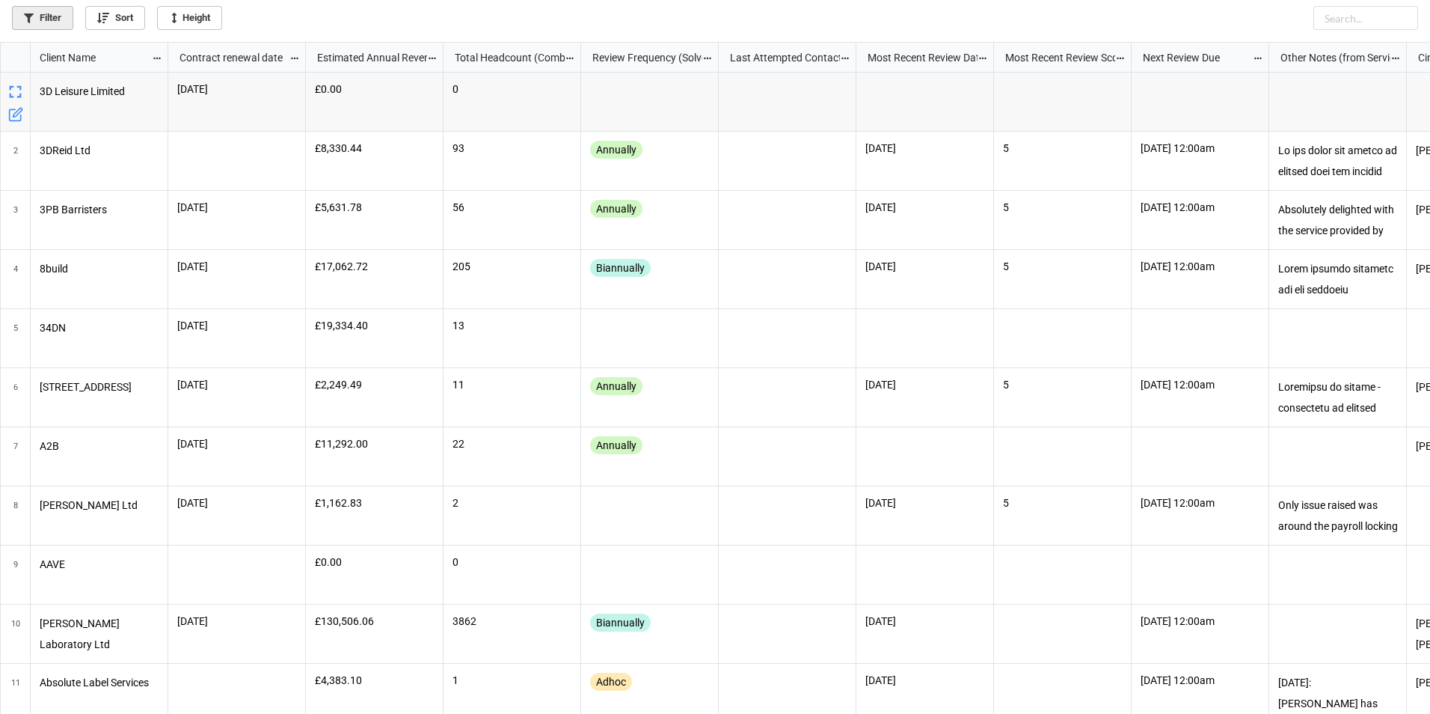
click at [43, 15] on link "Filter" at bounding box center [42, 18] width 61 height 24
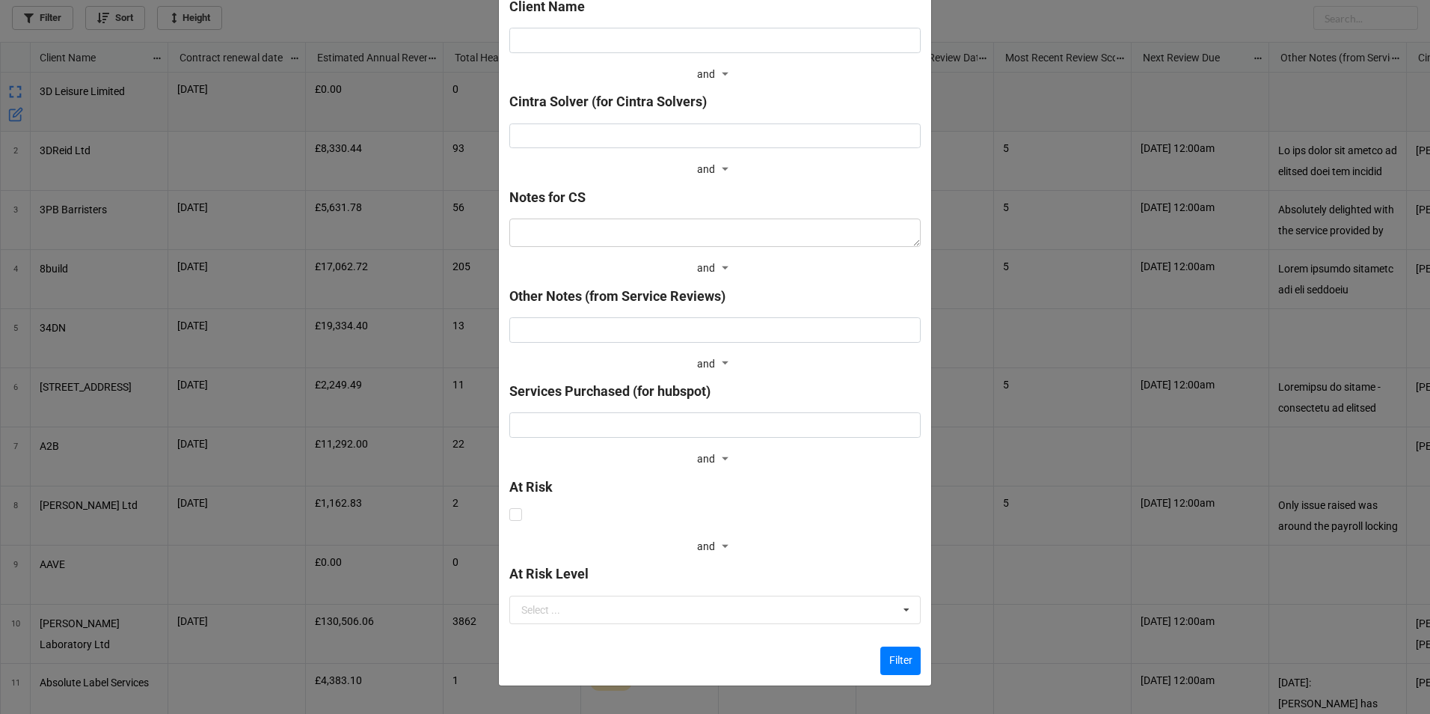
scroll to position [144, 0]
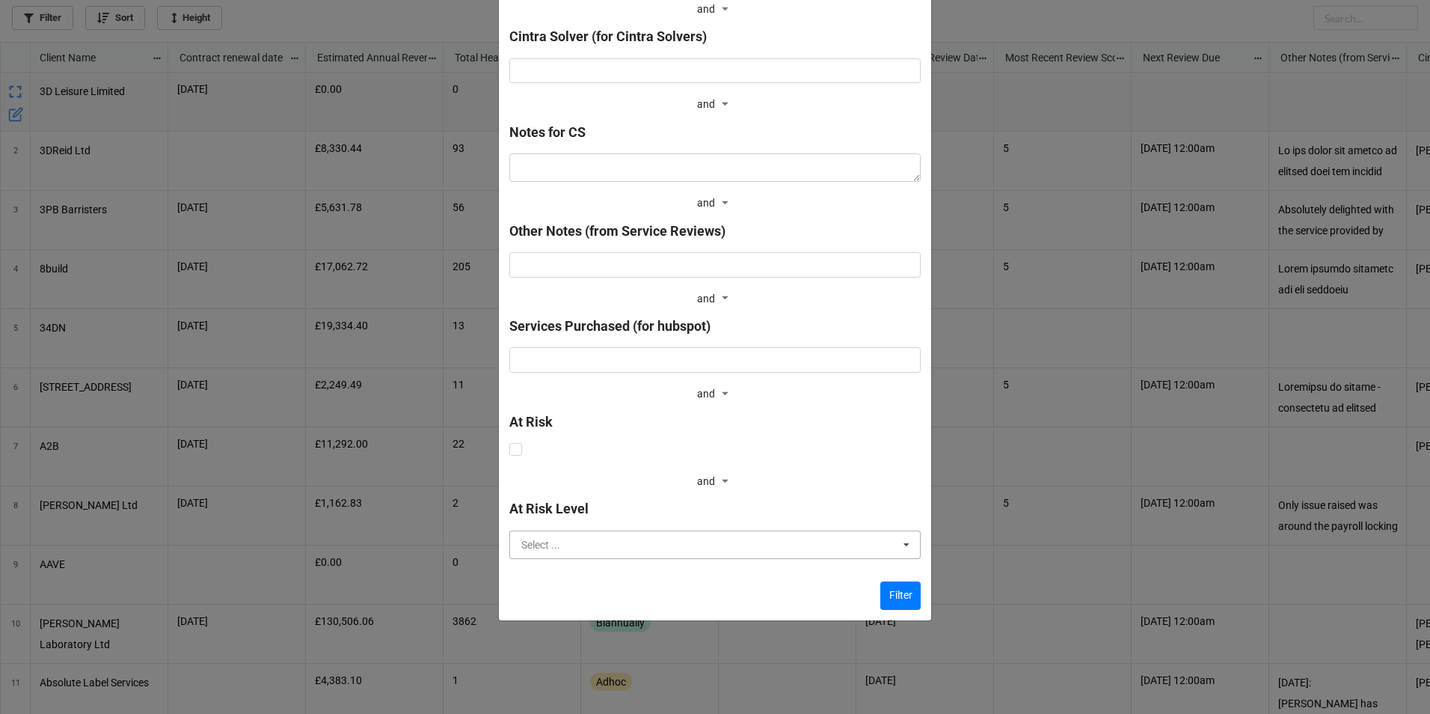
click at [575, 542] on input "text" at bounding box center [716, 544] width 410 height 27
click at [1067, 408] on div "Filters × Close Client Name and and Cintra Solver (for Cintra Solvers) and and …" at bounding box center [715, 357] width 1430 height 714
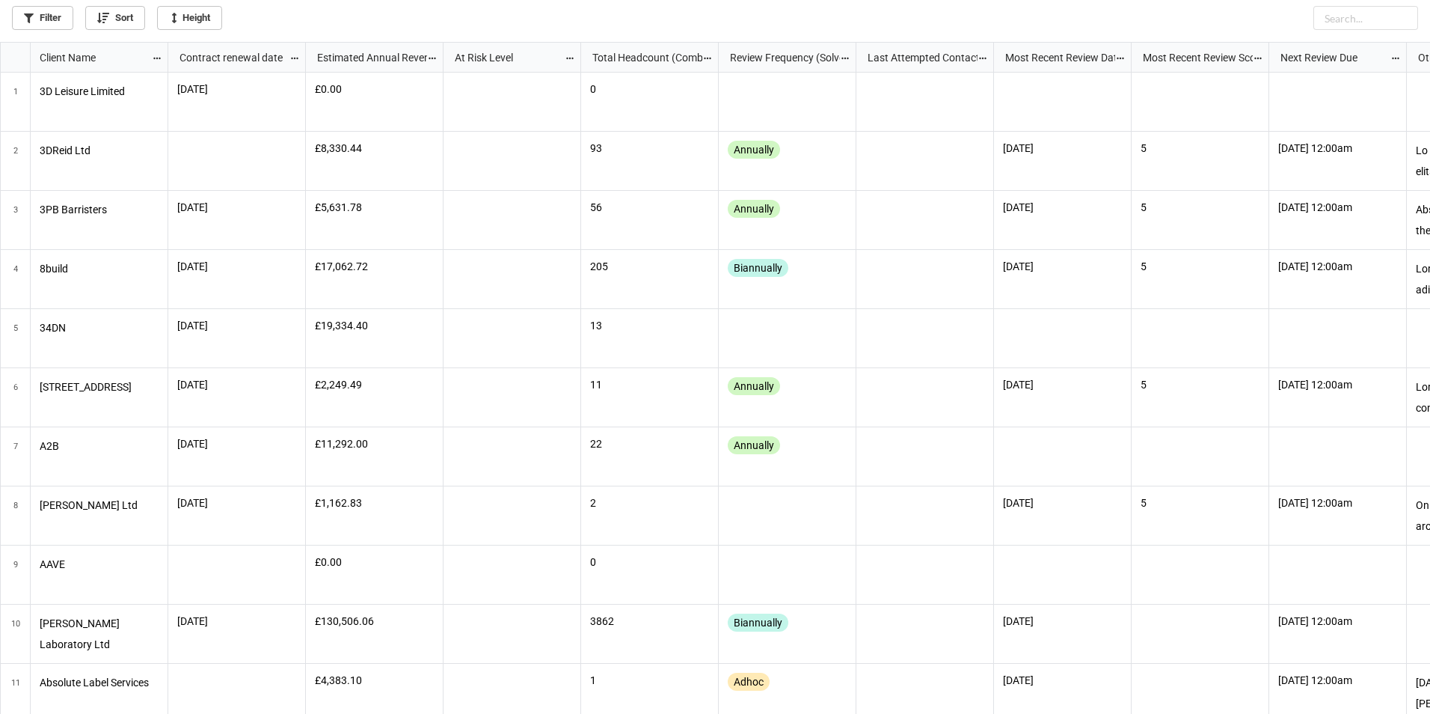
scroll to position [663, 1421]
click at [16, 99] on icon "grid" at bounding box center [15, 92] width 21 height 21
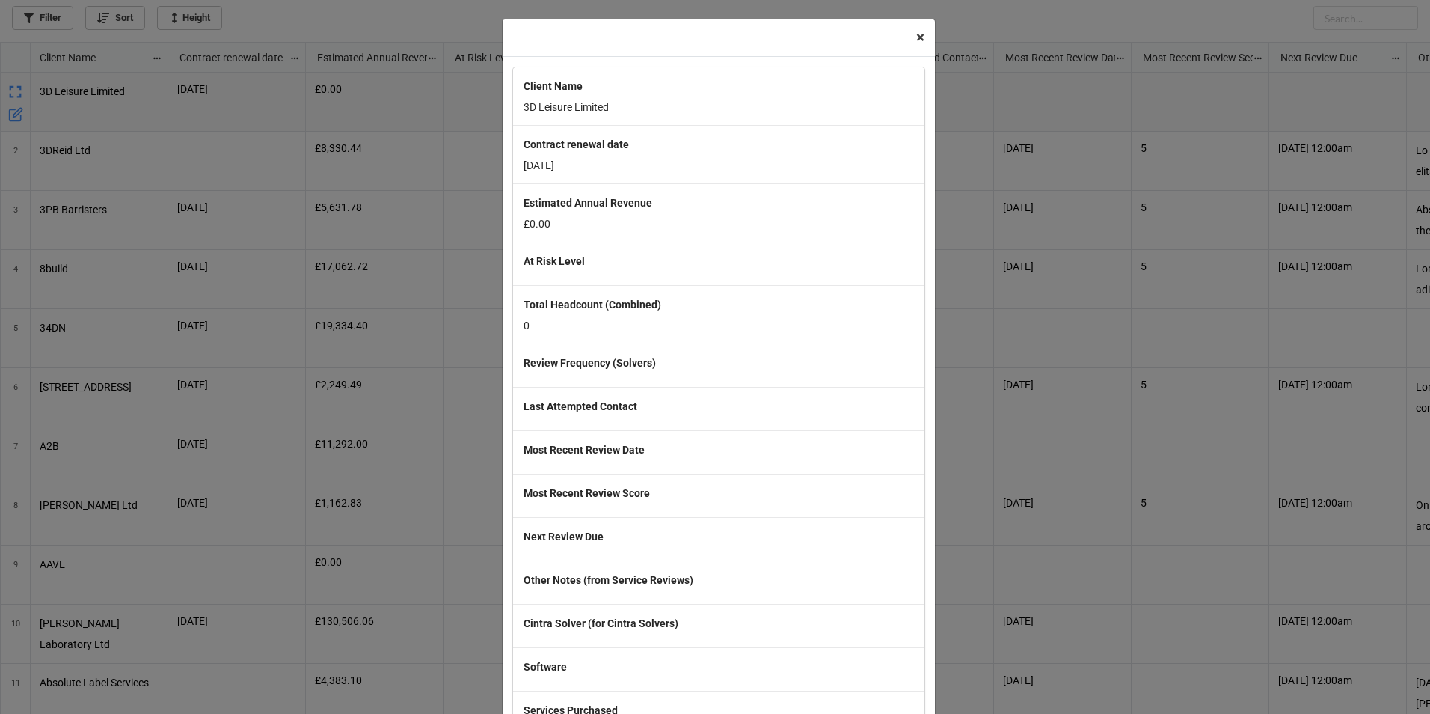
click at [916, 36] on span "×" at bounding box center [920, 37] width 8 height 18
